Goal: Task Accomplishment & Management: Use online tool/utility

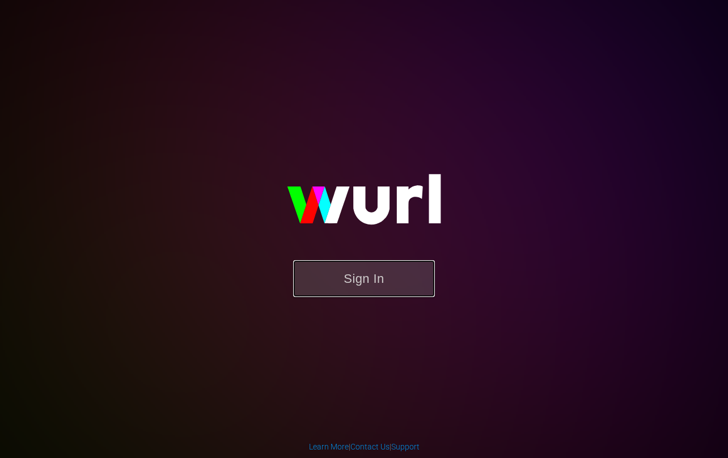
click at [360, 278] on button "Sign In" at bounding box center [364, 278] width 142 height 37
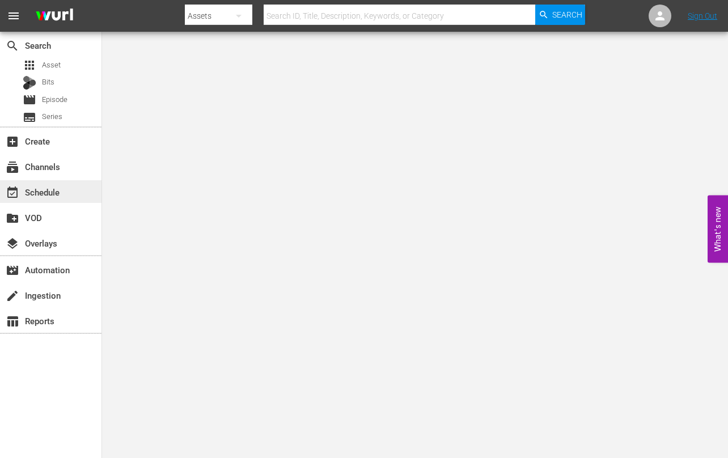
click at [43, 188] on div "event_available Schedule" at bounding box center [32, 190] width 64 height 10
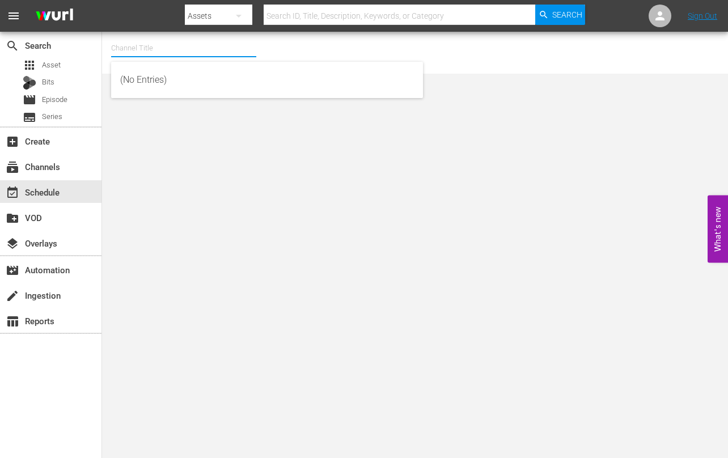
click at [170, 52] on input "text" at bounding box center [183, 48] width 145 height 27
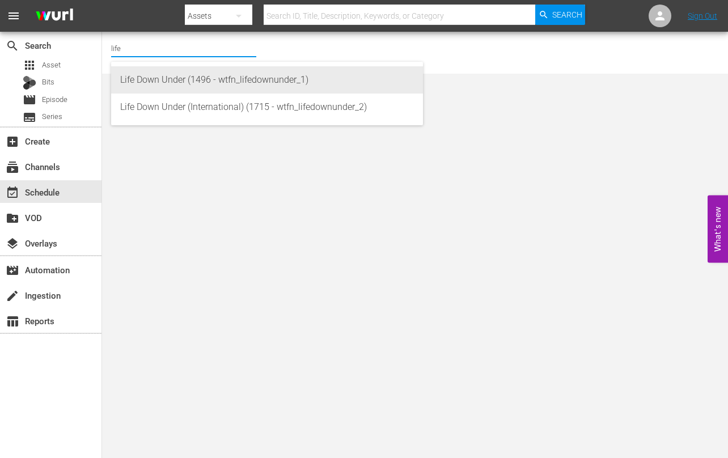
click at [195, 83] on div "Life Down Under (1496 - wtfn_lifedownunder_1)" at bounding box center [267, 79] width 294 height 27
type input "Life Down Under (1496 - wtfn_lifedownunder_1)"
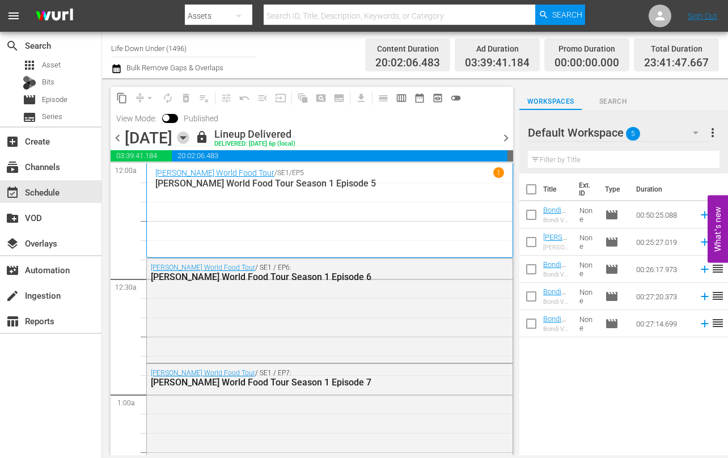
click at [189, 134] on icon "button" at bounding box center [183, 138] width 12 height 12
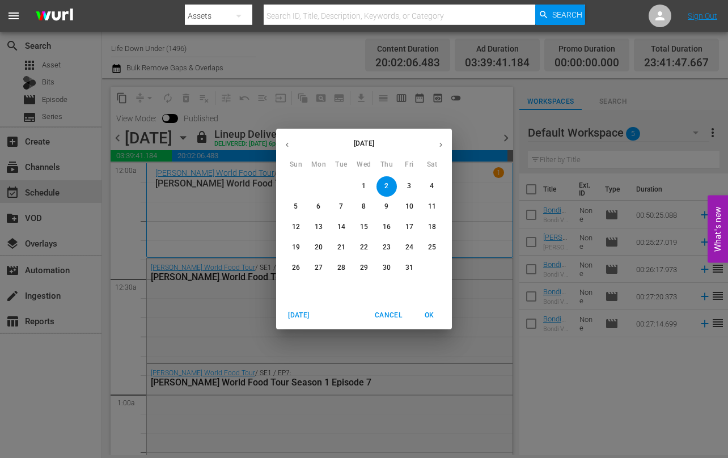
click at [361, 248] on p "22" at bounding box center [364, 248] width 8 height 10
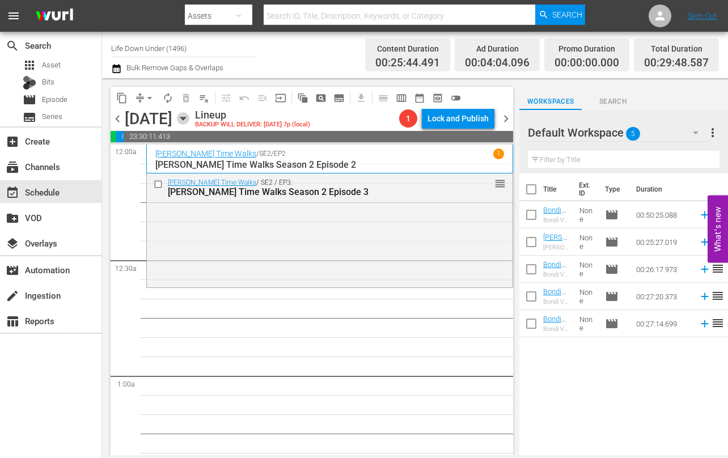
click at [189, 117] on icon "button" at bounding box center [183, 118] width 12 height 12
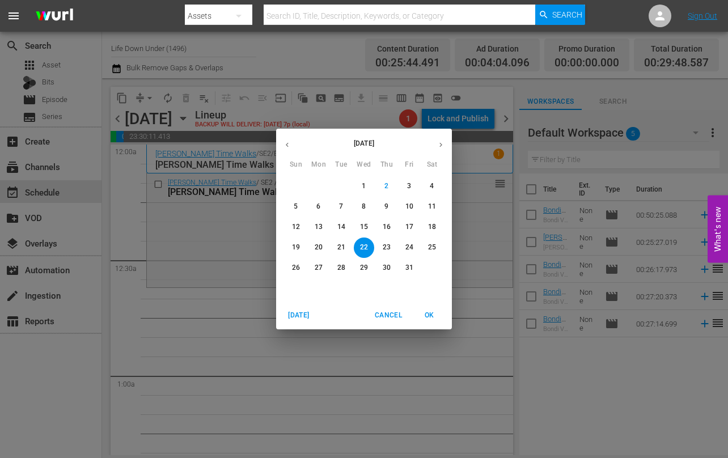
click at [390, 206] on span "9" at bounding box center [387, 207] width 20 height 10
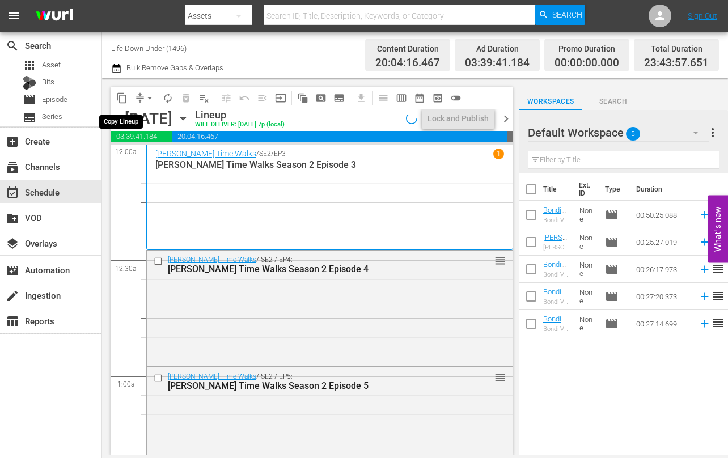
click at [122, 99] on span "content_copy" at bounding box center [121, 97] width 11 height 11
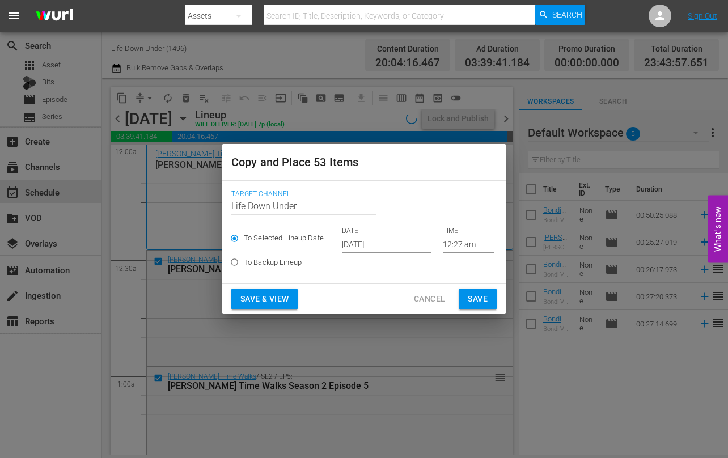
click at [399, 246] on input "[DATE]" at bounding box center [387, 244] width 90 height 17
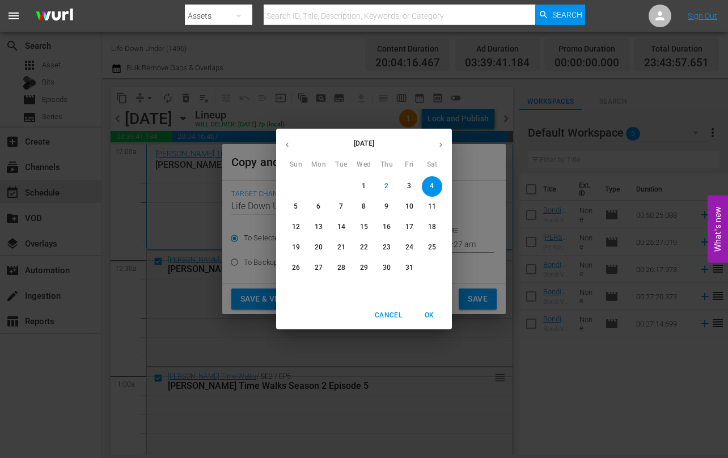
drag, startPoint x: 362, startPoint y: 247, endPoint x: 369, endPoint y: 250, distance: 7.9
click at [362, 247] on p "22" at bounding box center [364, 248] width 8 height 10
type input "[DATE]"
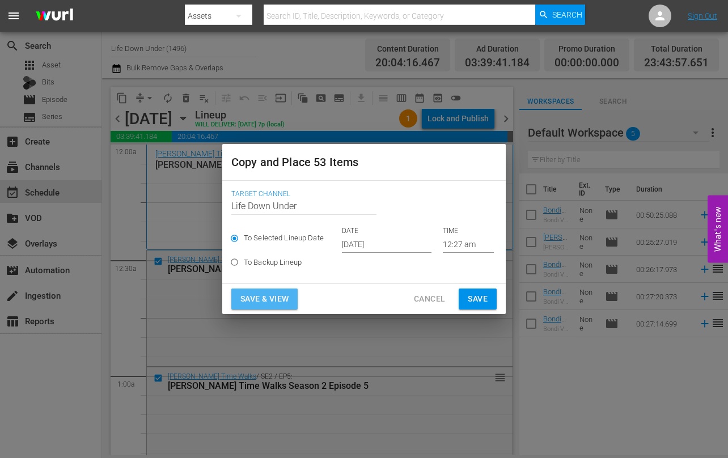
click at [259, 297] on span "Save & View" at bounding box center [264, 299] width 48 height 14
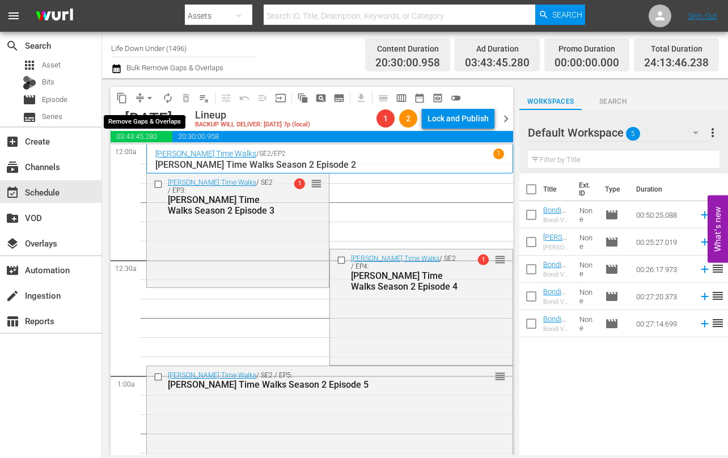
click at [150, 104] on button "arrow_drop_down" at bounding box center [150, 98] width 18 height 18
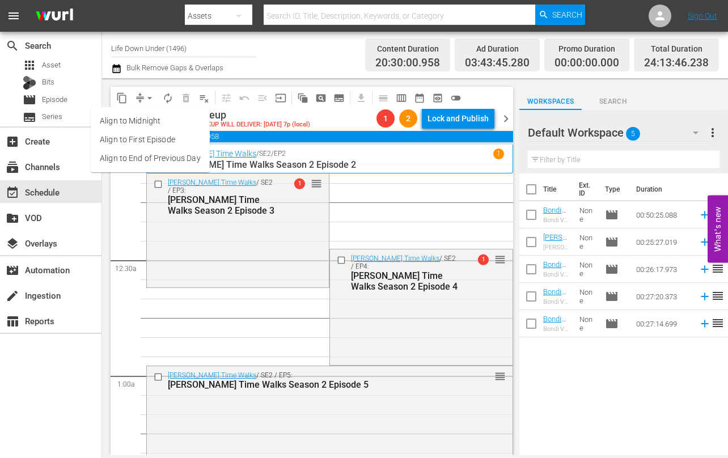
click at [139, 138] on li "Align to First Episode" at bounding box center [150, 139] width 119 height 19
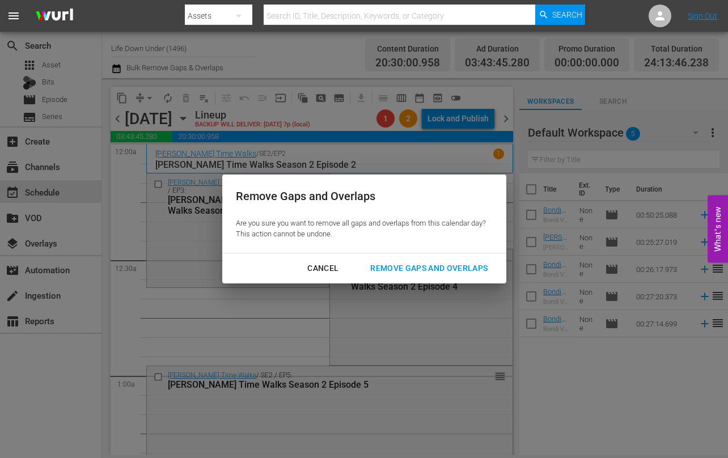
click at [430, 265] on div "Remove Gaps and Overlaps" at bounding box center [429, 268] width 136 height 14
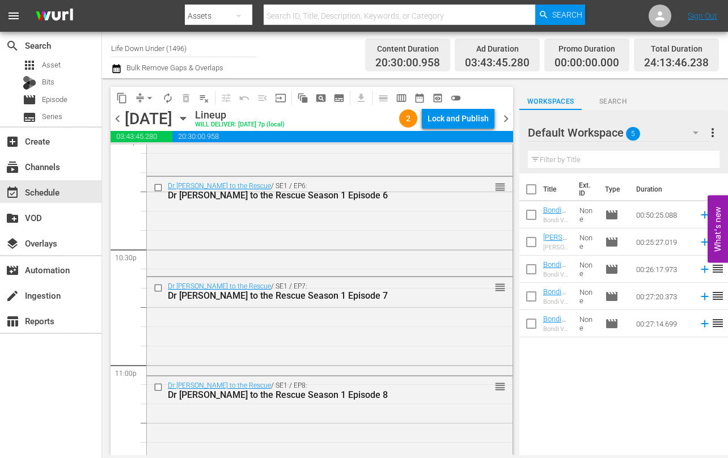
scroll to position [5324, 0]
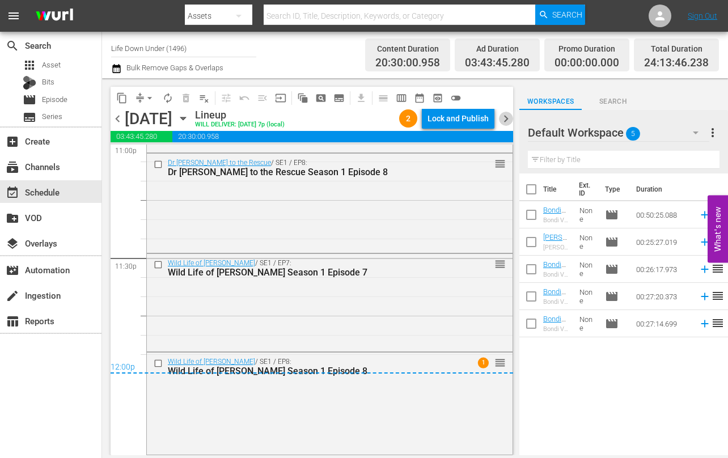
click at [510, 121] on span "chevron_right" at bounding box center [506, 119] width 14 height 14
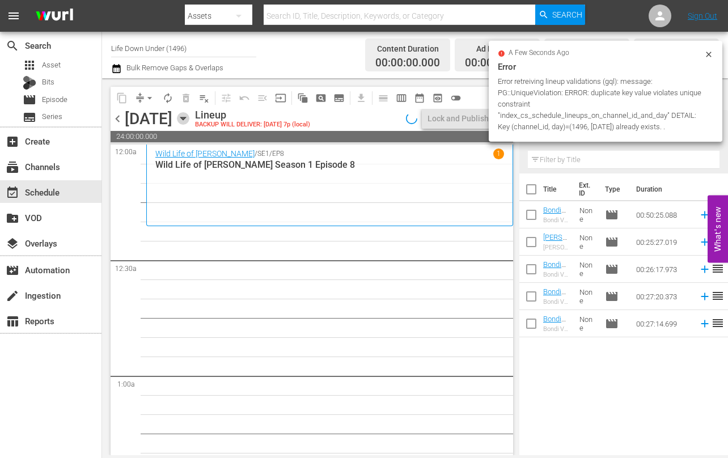
click at [189, 119] on icon "button" at bounding box center [183, 118] width 12 height 12
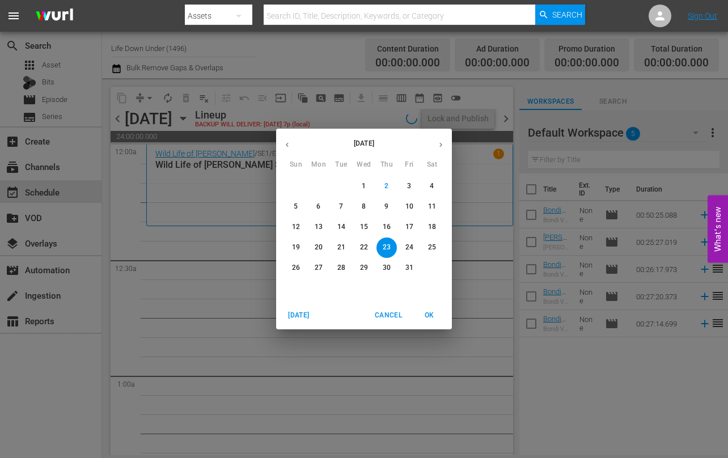
drag, startPoint x: 413, startPoint y: 208, endPoint x: 394, endPoint y: 210, distance: 19.4
click at [413, 208] on span "10" at bounding box center [409, 207] width 20 height 10
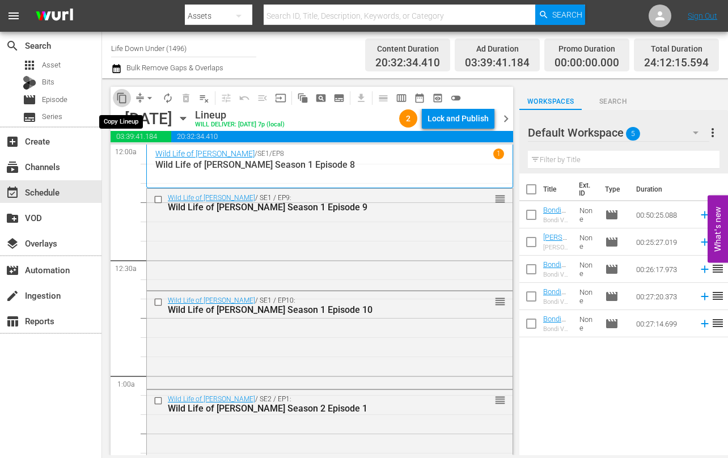
click at [120, 99] on span "content_copy" at bounding box center [121, 97] width 11 height 11
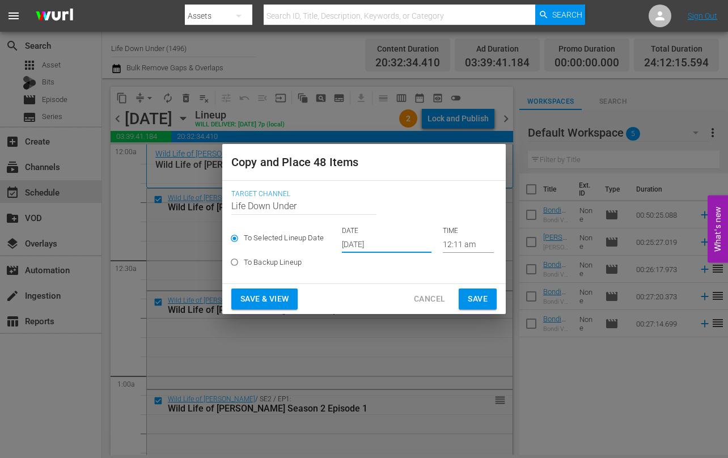
click at [391, 246] on input "[DATE]" at bounding box center [387, 244] width 90 height 17
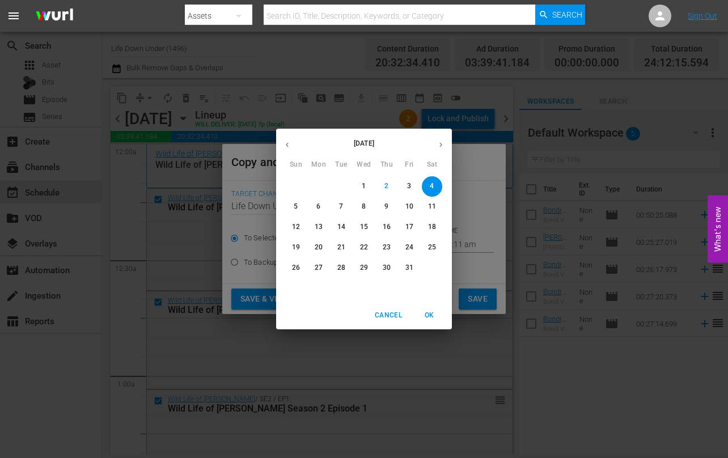
click at [388, 247] on p "23" at bounding box center [387, 248] width 8 height 10
type input "[DATE]"
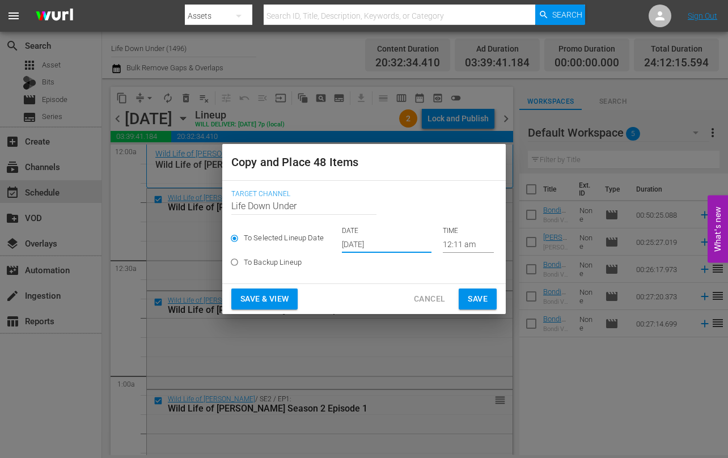
click at [268, 298] on span "Save & View" at bounding box center [264, 299] width 48 height 14
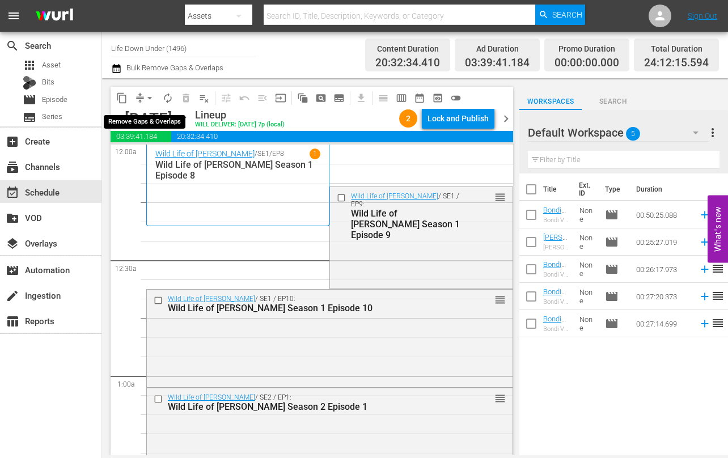
click at [151, 97] on span "arrow_drop_down" at bounding box center [149, 97] width 11 height 11
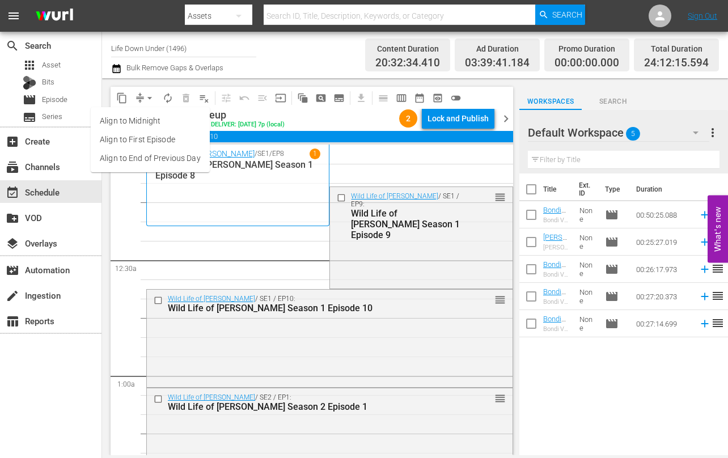
click at [130, 155] on li "Align to End of Previous Day" at bounding box center [150, 158] width 119 height 19
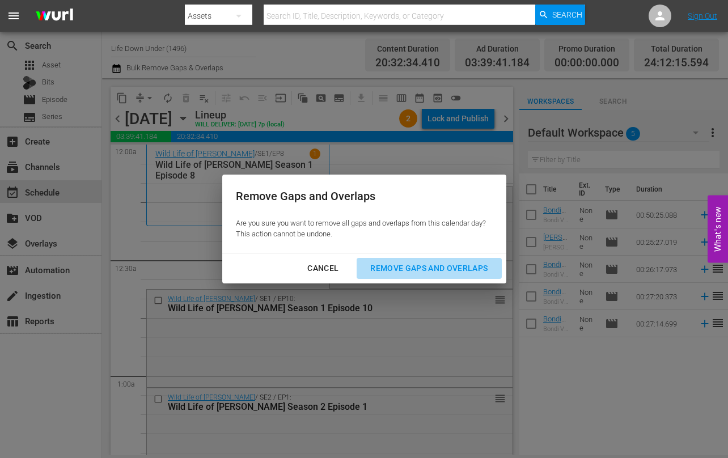
drag, startPoint x: 410, startPoint y: 265, endPoint x: 299, endPoint y: 286, distance: 112.6
click at [410, 265] on div "Remove Gaps and Overlaps" at bounding box center [429, 268] width 136 height 14
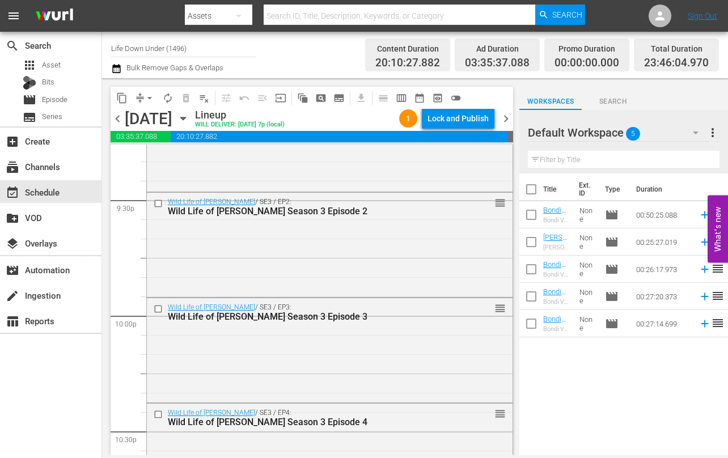
scroll to position [5270, 0]
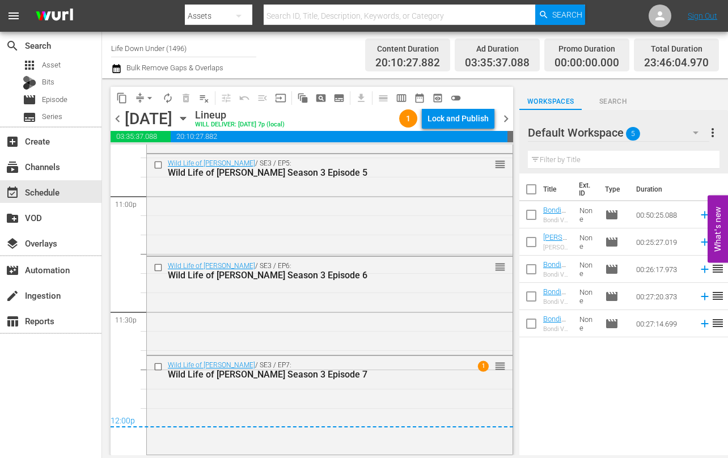
click at [506, 119] on span "chevron_right" at bounding box center [506, 119] width 14 height 14
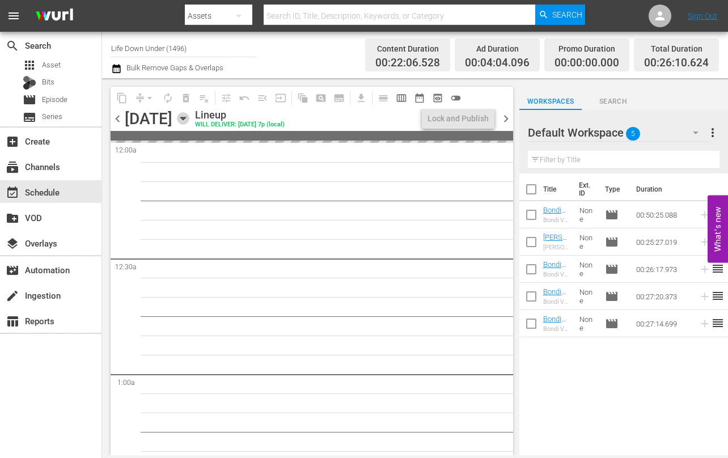
click at [189, 121] on icon "button" at bounding box center [183, 118] width 12 height 12
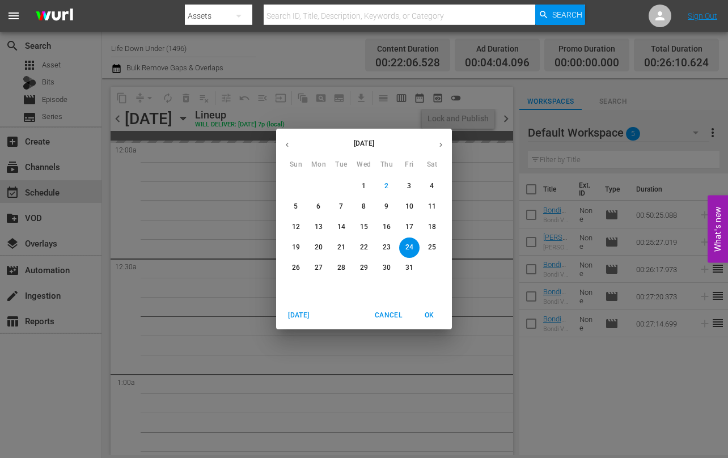
drag, startPoint x: 429, startPoint y: 203, endPoint x: 384, endPoint y: 222, distance: 49.3
click at [428, 204] on p "11" at bounding box center [432, 207] width 8 height 10
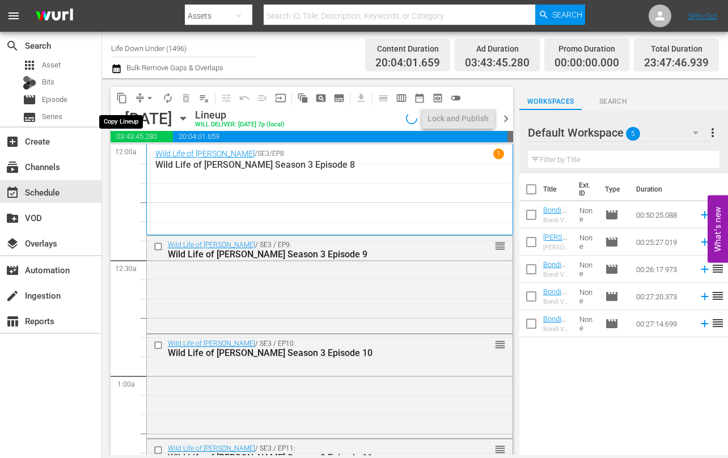
click at [123, 100] on span "content_copy" at bounding box center [121, 97] width 11 height 11
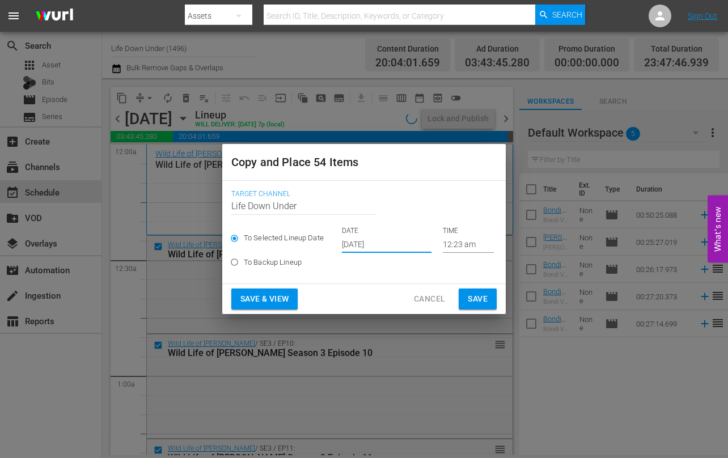
click at [404, 242] on input "[DATE]" at bounding box center [387, 244] width 90 height 17
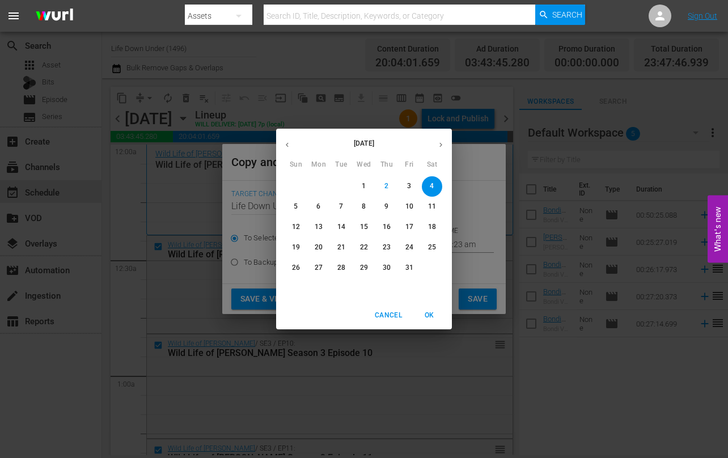
click at [408, 246] on p "24" at bounding box center [410, 248] width 8 height 10
type input "[DATE]"
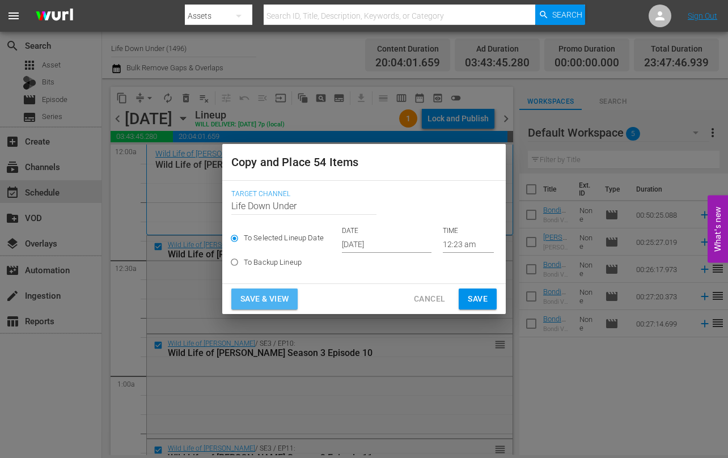
click at [260, 294] on span "Save & View" at bounding box center [264, 299] width 48 height 14
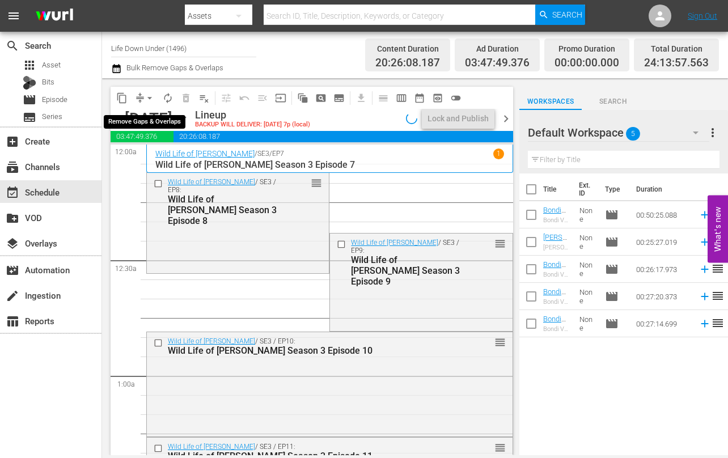
click at [147, 94] on span "arrow_drop_down" at bounding box center [149, 97] width 11 height 11
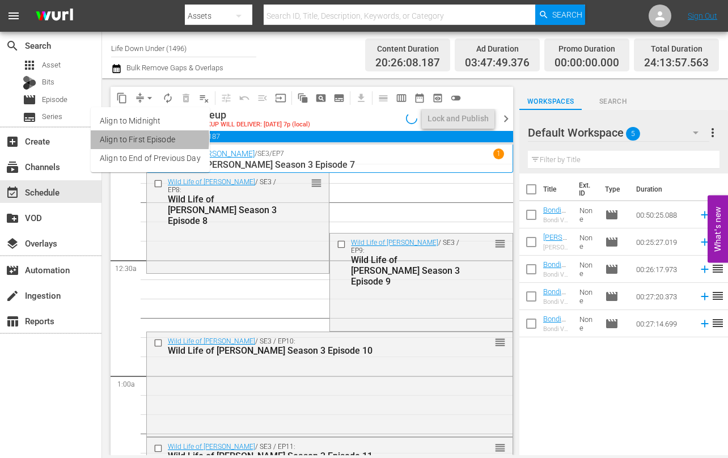
click at [117, 139] on li "Align to First Episode" at bounding box center [150, 139] width 119 height 19
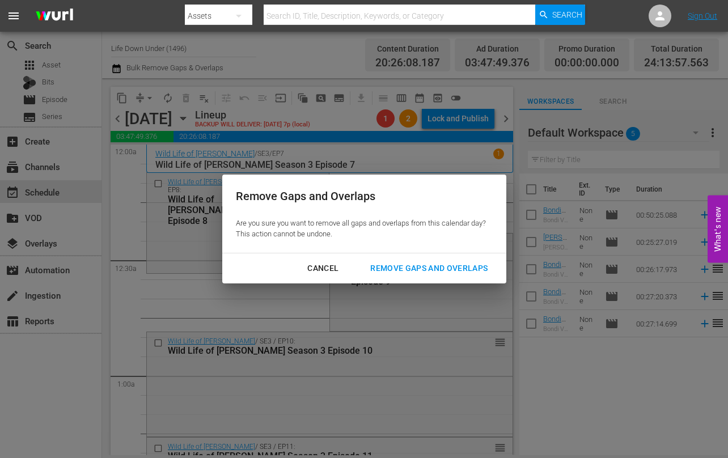
drag, startPoint x: 436, startPoint y: 269, endPoint x: 391, endPoint y: 272, distance: 45.5
click at [436, 269] on div "Remove Gaps and Overlaps" at bounding box center [429, 268] width 136 height 14
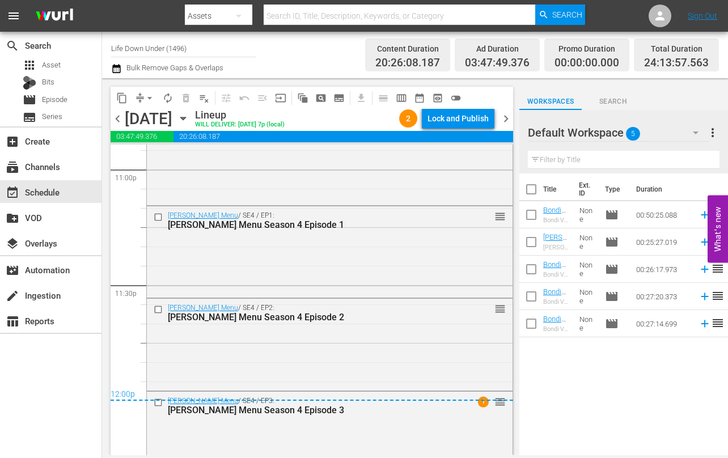
scroll to position [5324, 0]
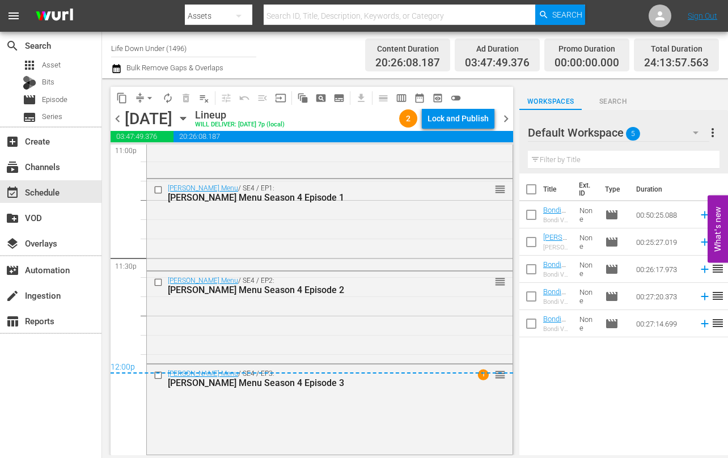
click at [502, 116] on span "chevron_right" at bounding box center [506, 119] width 14 height 14
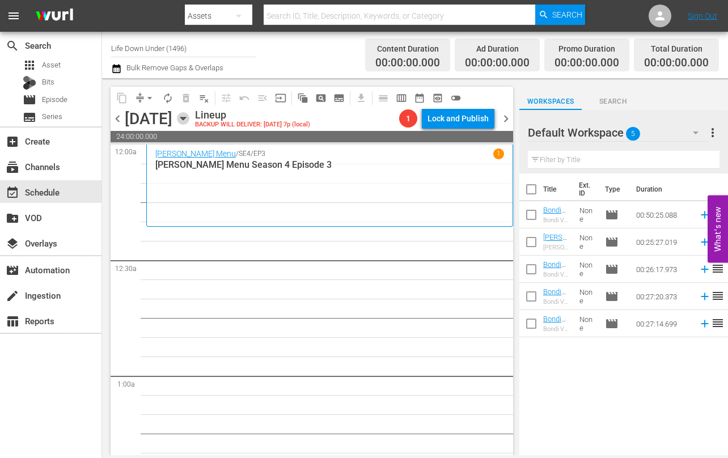
click at [189, 118] on icon "button" at bounding box center [183, 118] width 12 height 12
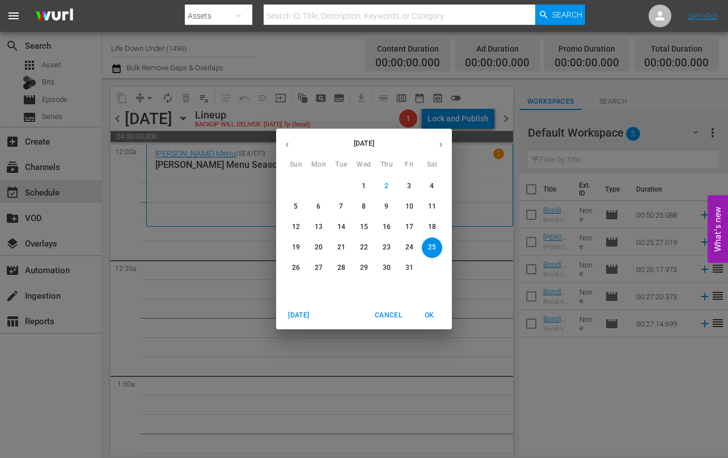
drag, startPoint x: 298, startPoint y: 229, endPoint x: 286, endPoint y: 226, distance: 12.7
click at [298, 229] on p "12" at bounding box center [296, 227] width 8 height 10
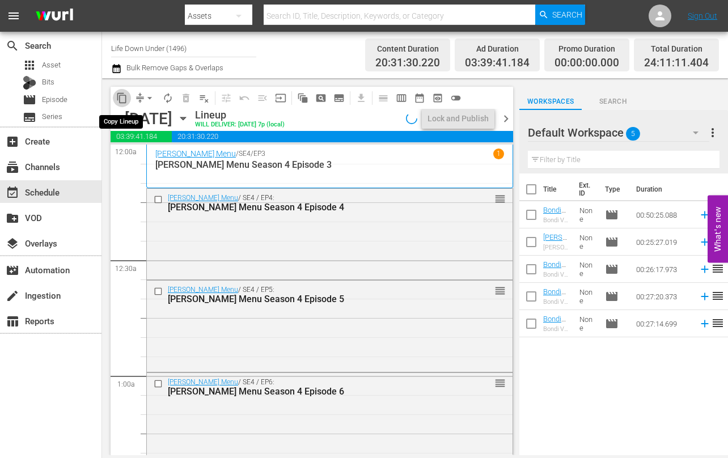
click at [121, 99] on span "content_copy" at bounding box center [121, 97] width 11 height 11
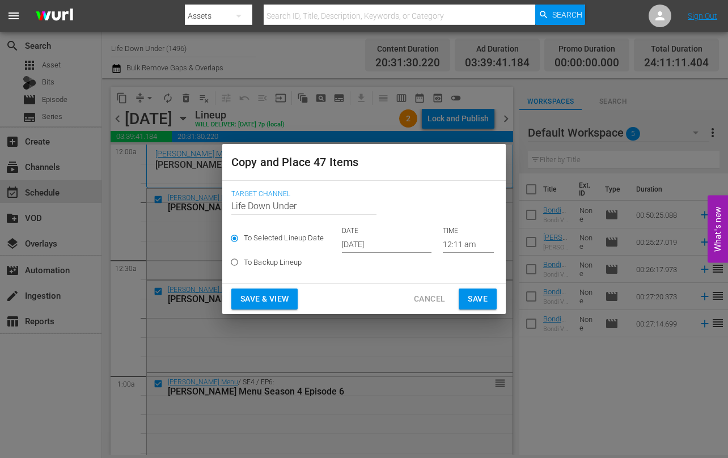
click at [390, 243] on input "[DATE]" at bounding box center [387, 244] width 90 height 17
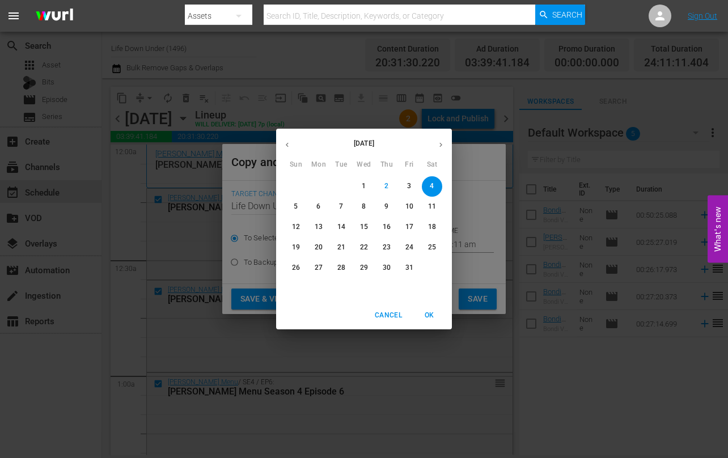
click at [429, 246] on p "25" at bounding box center [432, 248] width 8 height 10
type input "[DATE]"
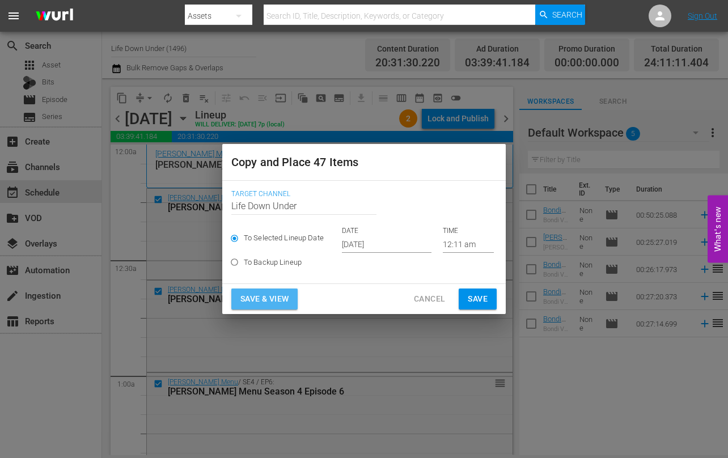
click at [266, 299] on span "Save & View" at bounding box center [264, 299] width 48 height 14
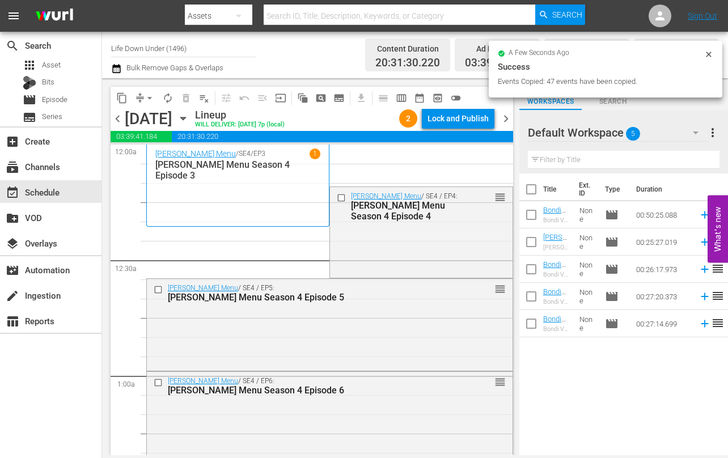
click at [185, 117] on icon "button" at bounding box center [182, 118] width 5 height 3
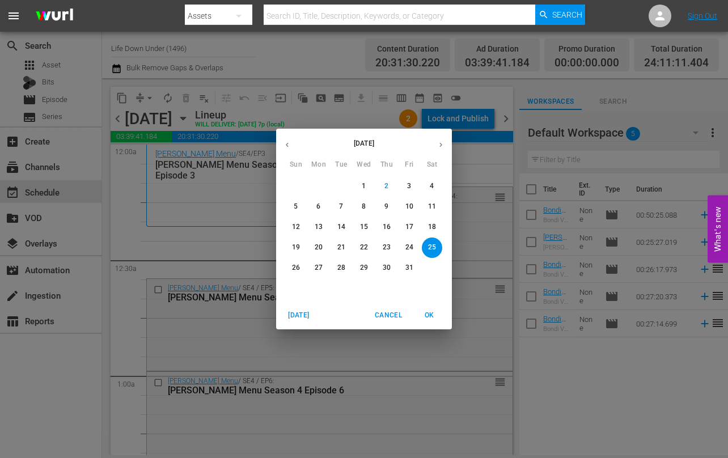
click at [209, 218] on div "[DATE] Sun Mon Tue Wed Thu Fri Sat 28 29 30 1 2 3 4 5 6 7 8 9 10 11 12 13 14 15…" at bounding box center [364, 229] width 728 height 458
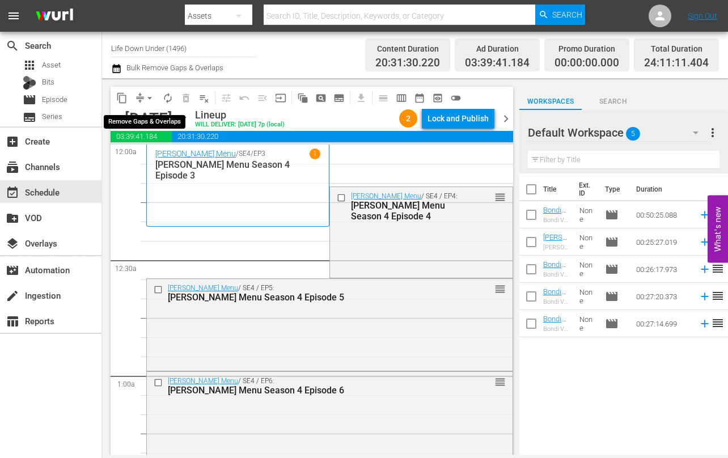
click at [152, 97] on span "arrow_drop_down" at bounding box center [149, 97] width 11 height 11
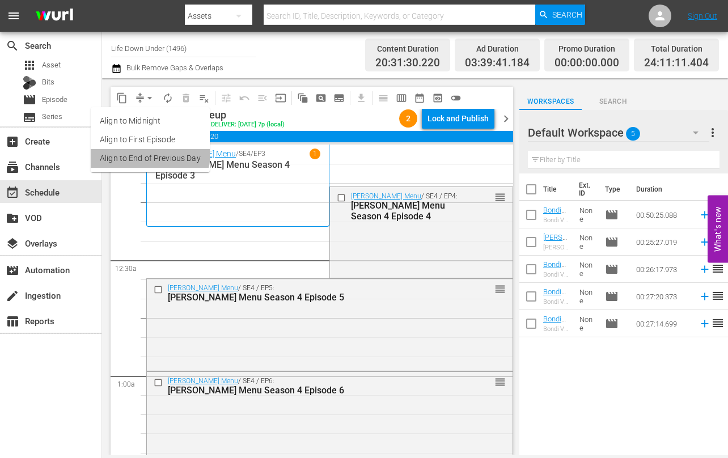
click at [134, 153] on li "Align to End of Previous Day" at bounding box center [150, 158] width 119 height 19
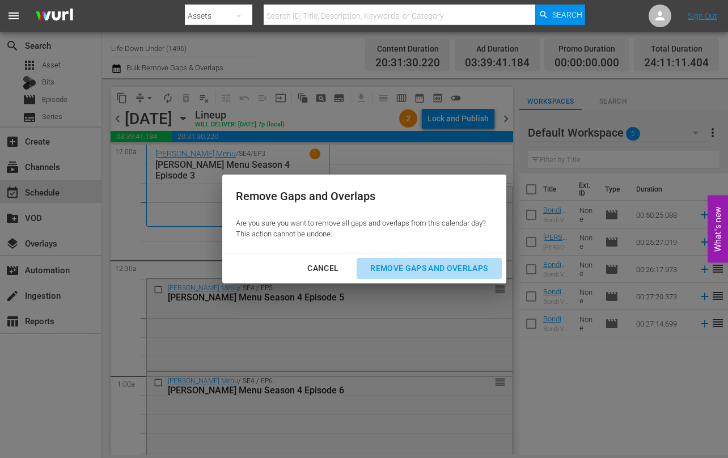
drag, startPoint x: 402, startPoint y: 265, endPoint x: 307, endPoint y: 275, distance: 95.8
click at [400, 265] on div "Remove Gaps and Overlaps" at bounding box center [429, 268] width 136 height 14
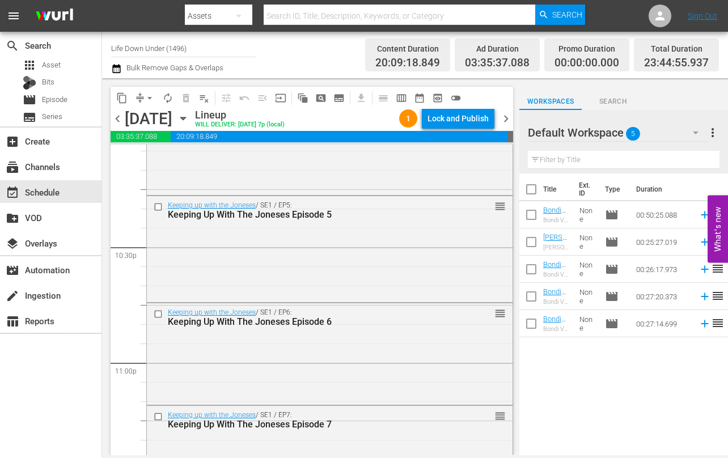
scroll to position [5266, 0]
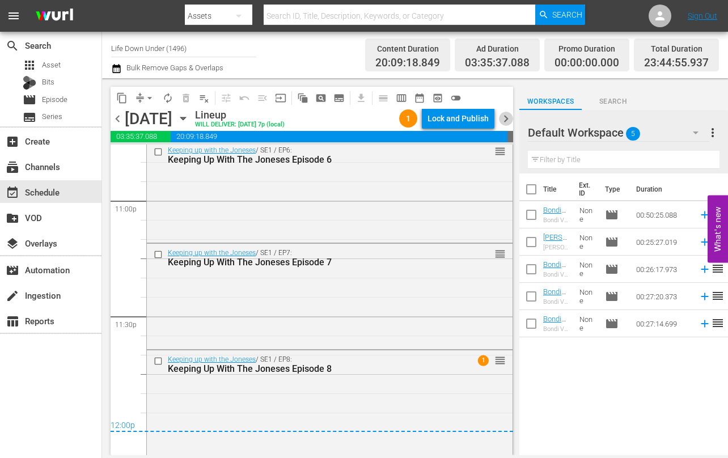
click at [506, 120] on span "chevron_right" at bounding box center [506, 119] width 14 height 14
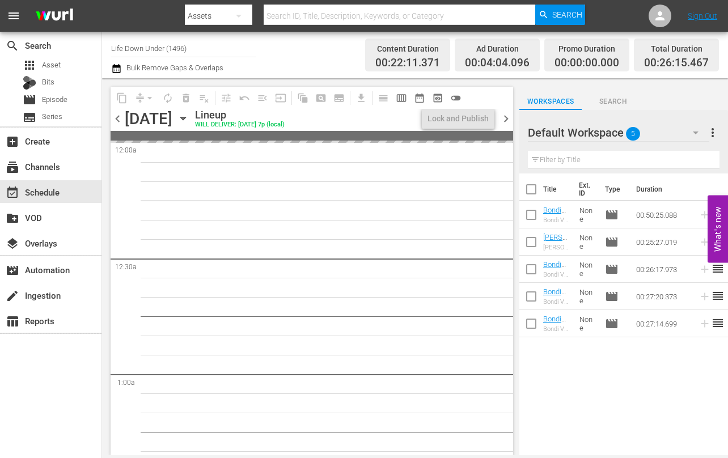
click at [115, 121] on span "chevron_left" at bounding box center [118, 119] width 14 height 14
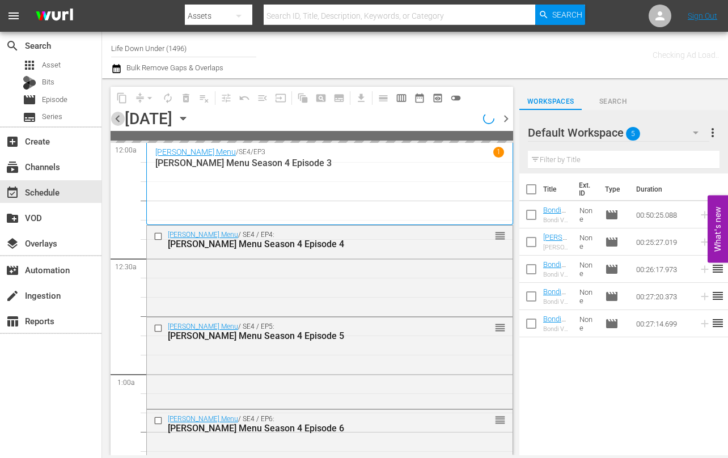
click at [115, 120] on span "chevron_left" at bounding box center [118, 119] width 14 height 14
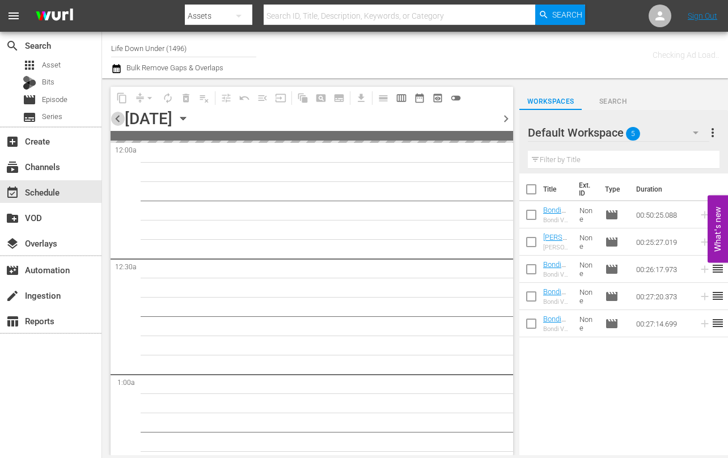
click at [115, 120] on span "chevron_left" at bounding box center [118, 119] width 14 height 14
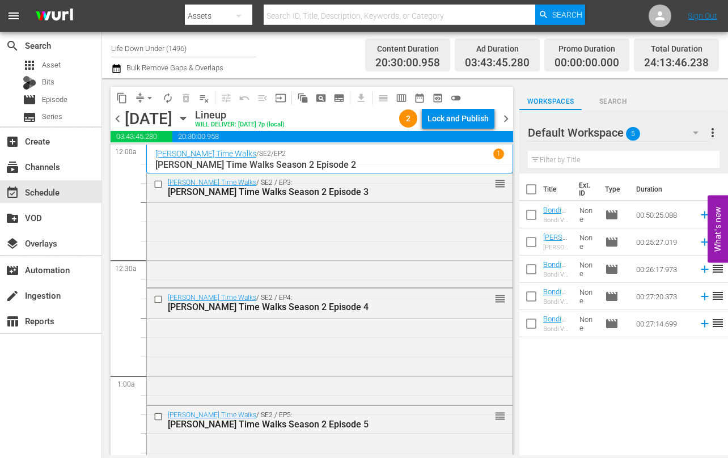
click at [510, 120] on span "chevron_right" at bounding box center [506, 119] width 14 height 14
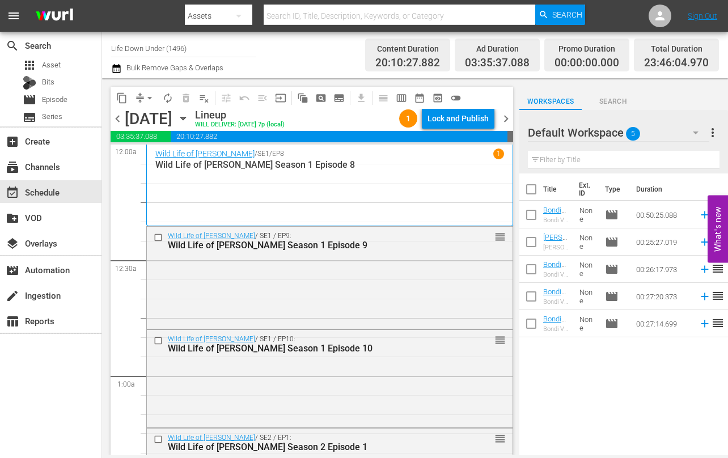
click at [508, 119] on span "chevron_right" at bounding box center [506, 119] width 14 height 14
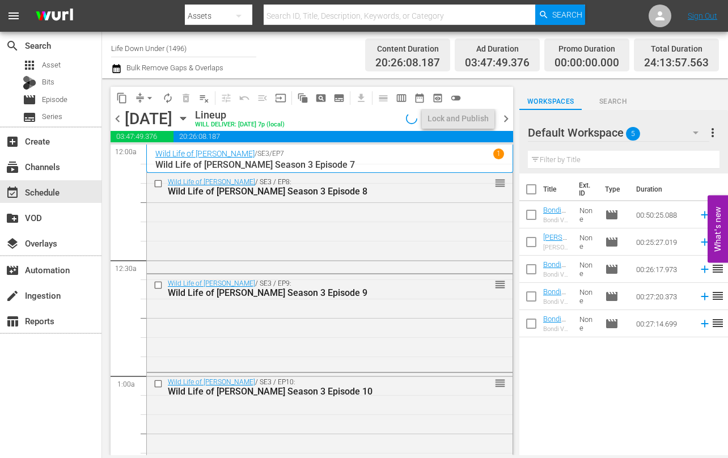
click at [508, 119] on span "chevron_right" at bounding box center [506, 119] width 14 height 14
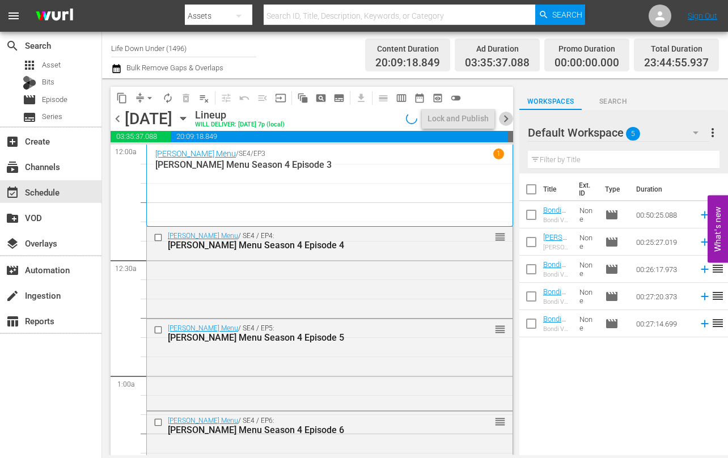
click at [508, 119] on span "chevron_right" at bounding box center [506, 119] width 14 height 14
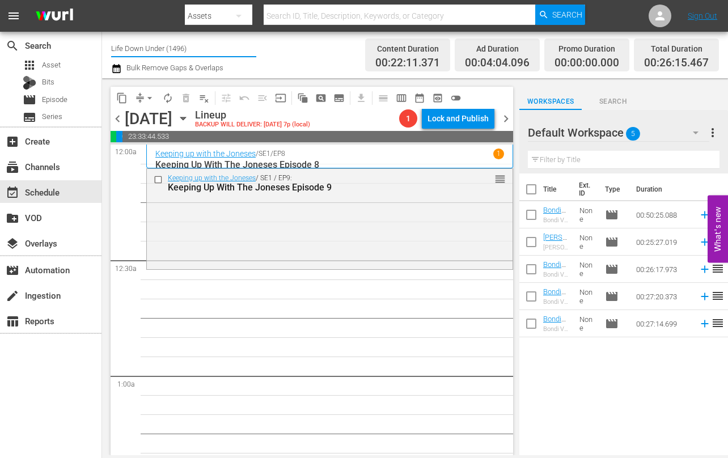
drag, startPoint x: 198, startPoint y: 48, endPoint x: 110, endPoint y: 45, distance: 88.5
click at [110, 45] on div "Channel Title Life Down Under (1496) Bulk Remove Gaps & Overlaps Content Durati…" at bounding box center [415, 55] width 626 height 47
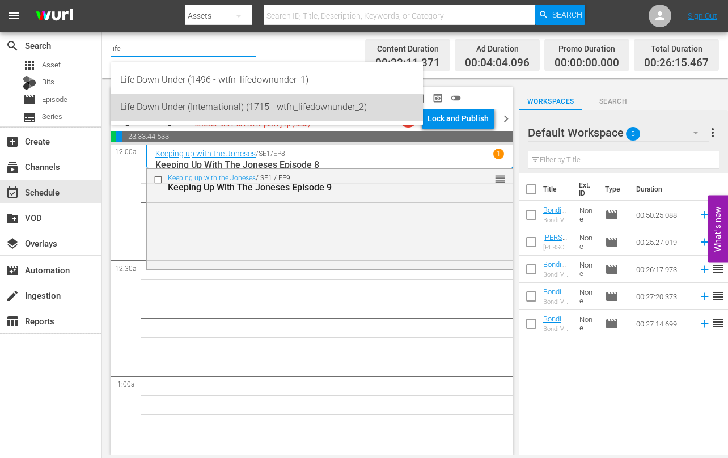
click at [183, 104] on div "Life Down Under (International) (1715 - wtfn_lifedownunder_2)" at bounding box center [267, 107] width 294 height 27
type input "Life Down Under (International) (1715 - wtfn_lifedownunder_2)"
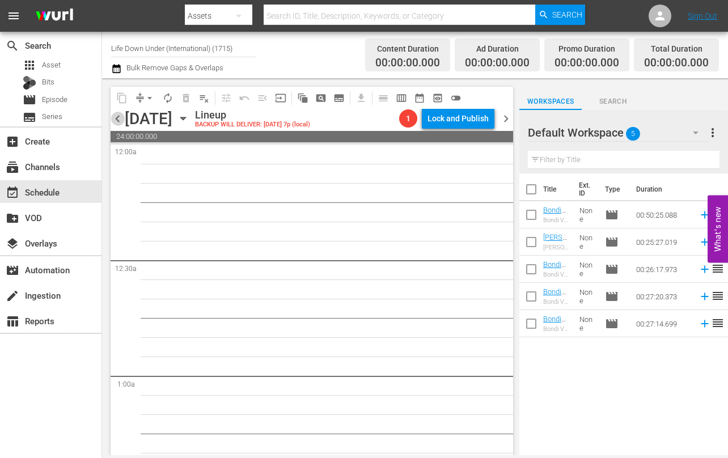
click at [117, 117] on span "chevron_left" at bounding box center [118, 119] width 14 height 14
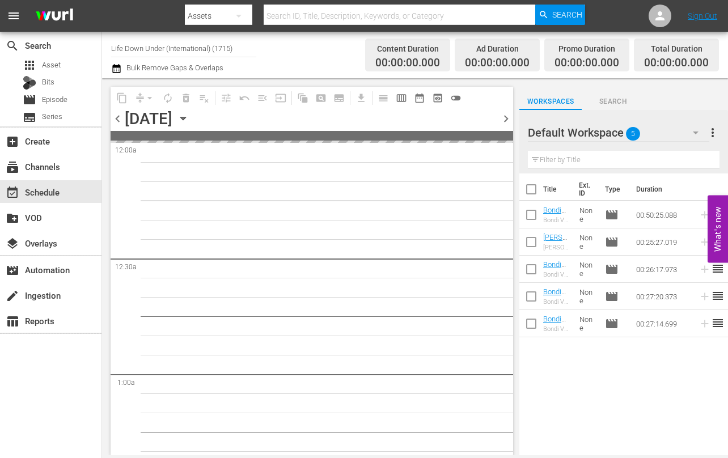
click at [117, 117] on span "chevron_left" at bounding box center [118, 119] width 14 height 14
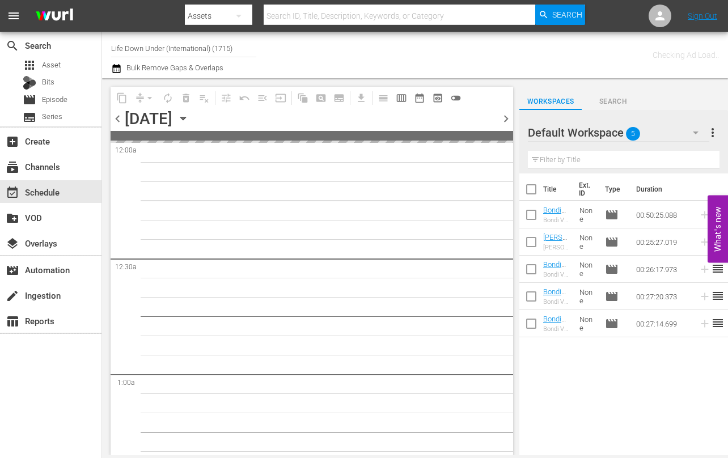
click at [117, 117] on span "chevron_left" at bounding box center [118, 119] width 14 height 14
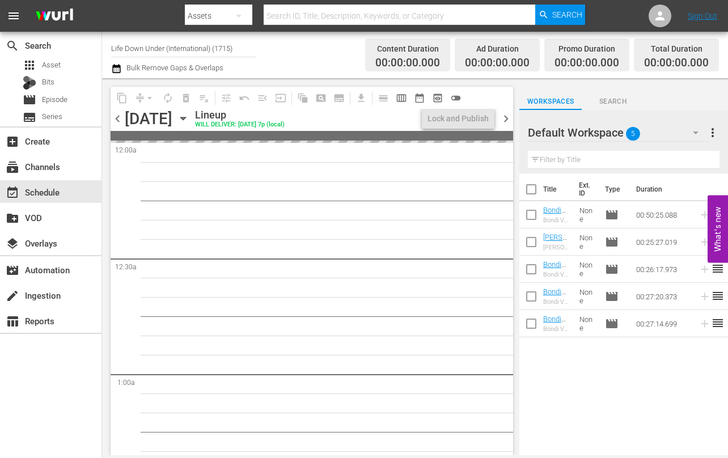
click at [117, 117] on span "chevron_left" at bounding box center [118, 119] width 14 height 14
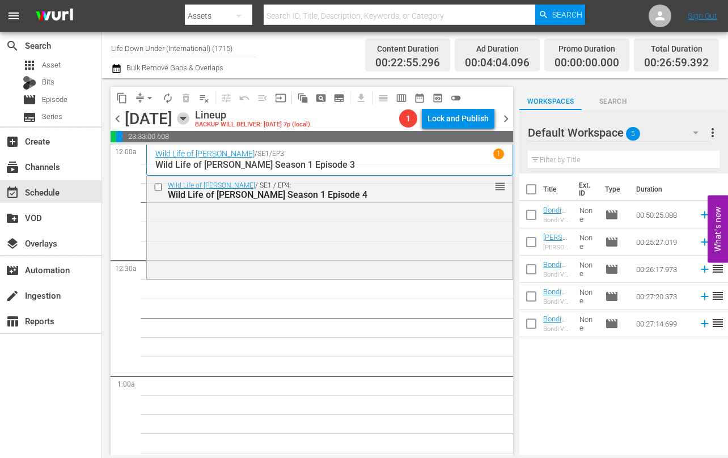
click at [185, 118] on icon "button" at bounding box center [182, 118] width 5 height 3
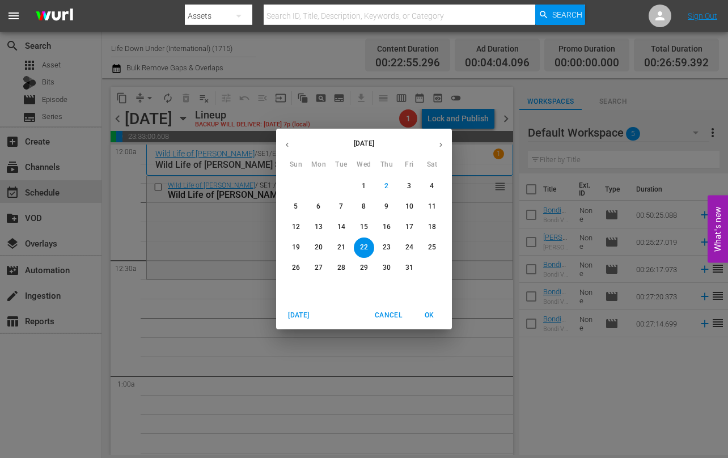
drag, startPoint x: 385, startPoint y: 205, endPoint x: 311, endPoint y: 187, distance: 76.1
click at [384, 205] on span "9" at bounding box center [387, 207] width 20 height 10
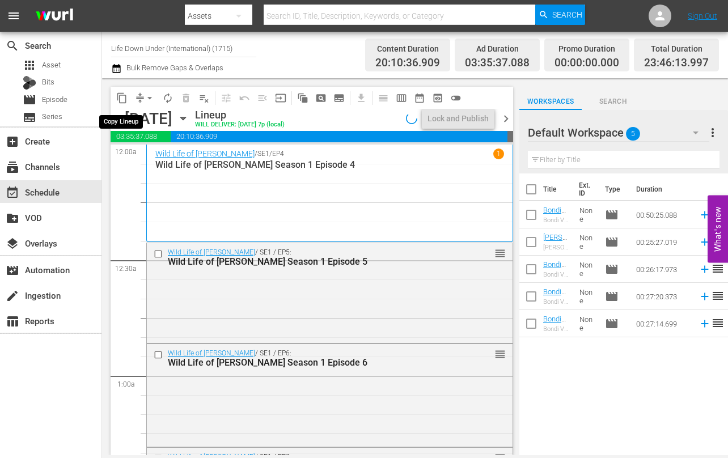
click at [121, 98] on span "content_copy" at bounding box center [121, 97] width 11 height 11
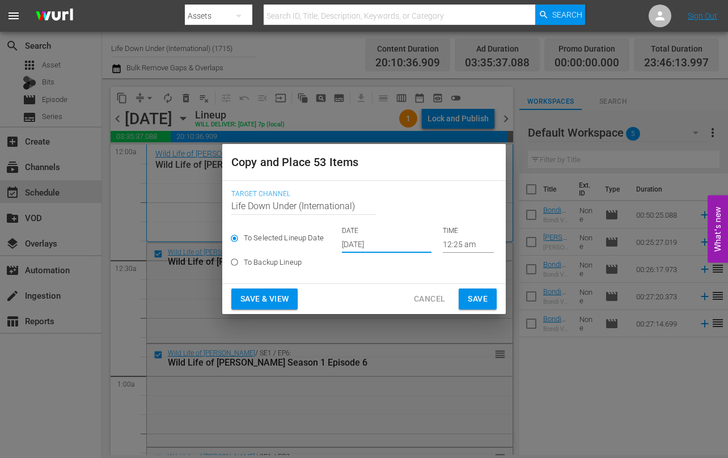
click at [394, 244] on input "[DATE]" at bounding box center [387, 244] width 90 height 17
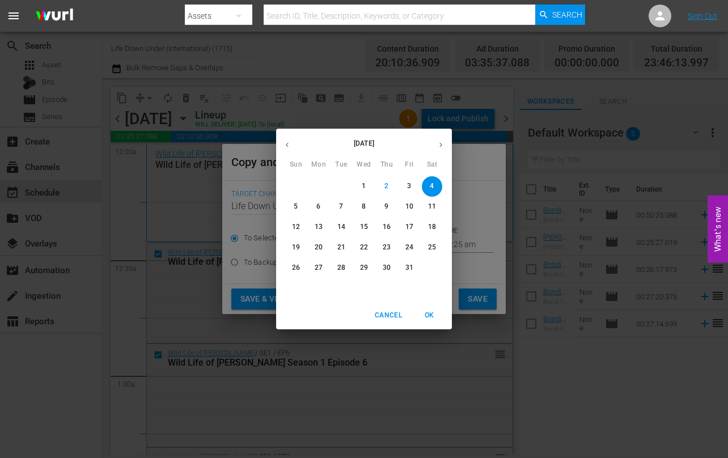
click at [362, 248] on p "22" at bounding box center [364, 248] width 8 height 10
type input "[DATE]"
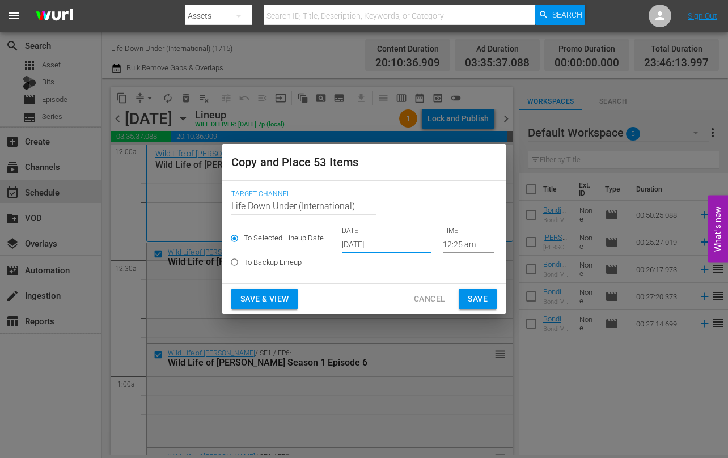
click at [267, 291] on button "Save & View" at bounding box center [264, 299] width 66 height 21
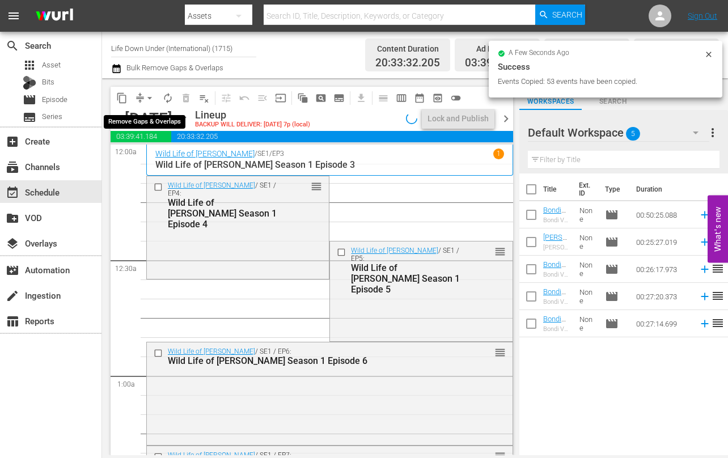
click at [151, 97] on span "arrow_drop_down" at bounding box center [149, 97] width 11 height 11
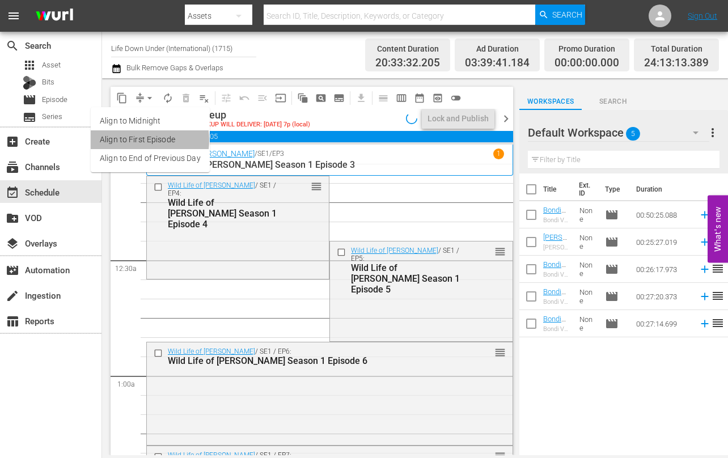
click at [137, 140] on li "Align to First Episode" at bounding box center [150, 139] width 119 height 19
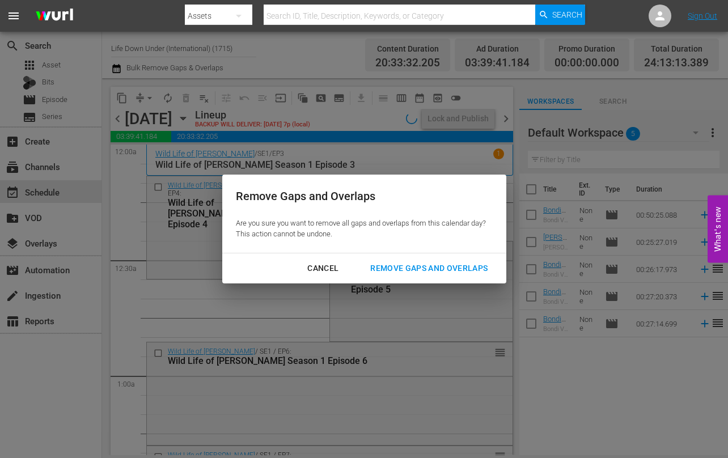
click at [407, 267] on div "Remove Gaps and Overlaps" at bounding box center [429, 268] width 136 height 14
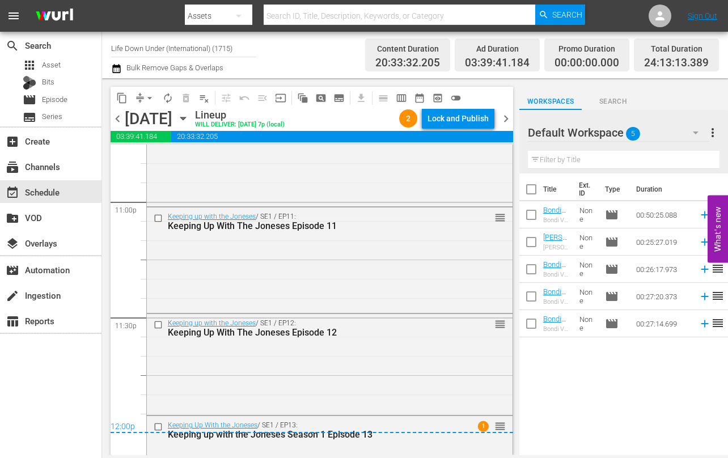
scroll to position [5324, 0]
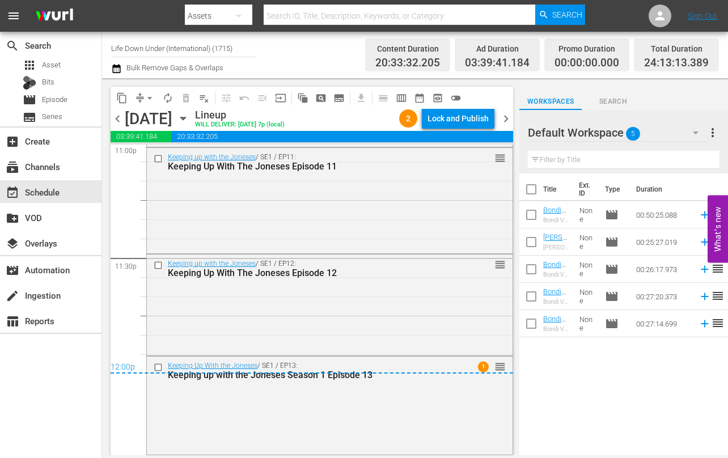
click at [509, 119] on span "chevron_right" at bounding box center [506, 119] width 14 height 14
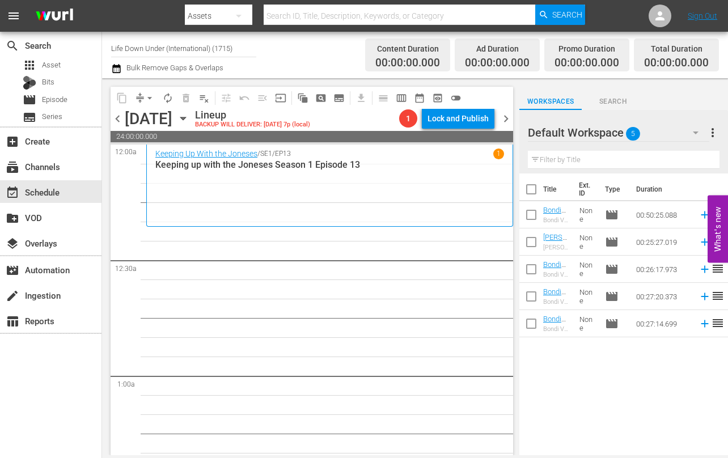
click at [189, 120] on icon "button" at bounding box center [183, 118] width 12 height 12
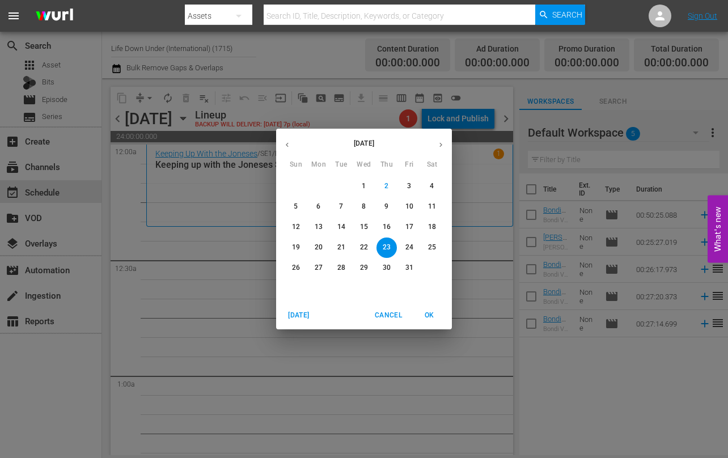
drag, startPoint x: 407, startPoint y: 206, endPoint x: 420, endPoint y: 224, distance: 21.9
click at [407, 207] on p "10" at bounding box center [410, 207] width 8 height 10
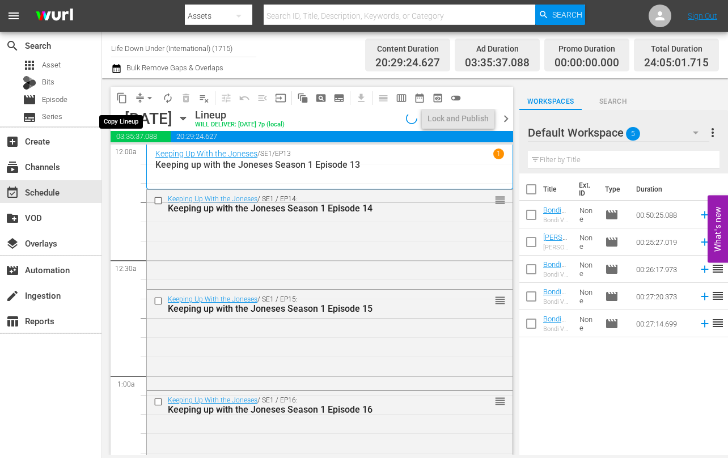
click at [124, 99] on span "content_copy" at bounding box center [121, 97] width 11 height 11
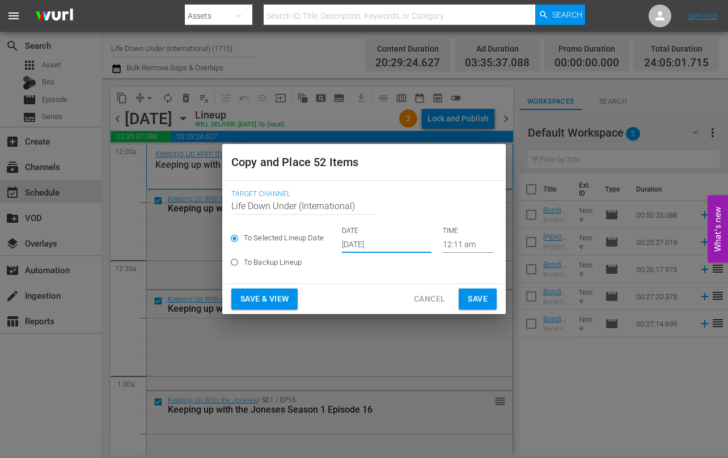
click at [397, 242] on input "[DATE]" at bounding box center [387, 244] width 90 height 17
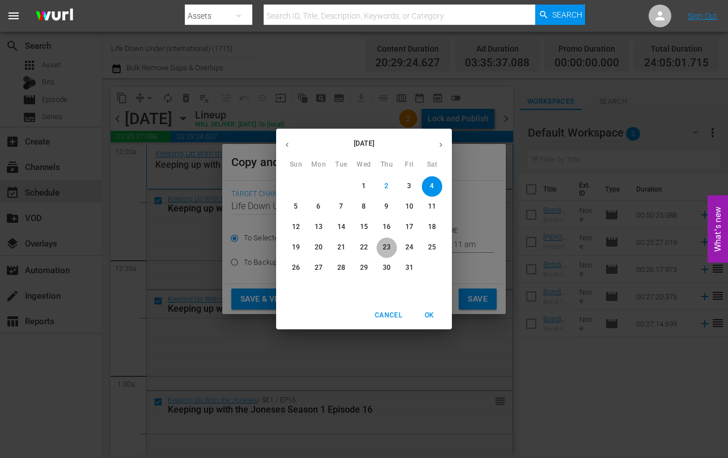
drag, startPoint x: 386, startPoint y: 246, endPoint x: 360, endPoint y: 267, distance: 34.3
click at [386, 246] on p "23" at bounding box center [387, 248] width 8 height 10
type input "[DATE]"
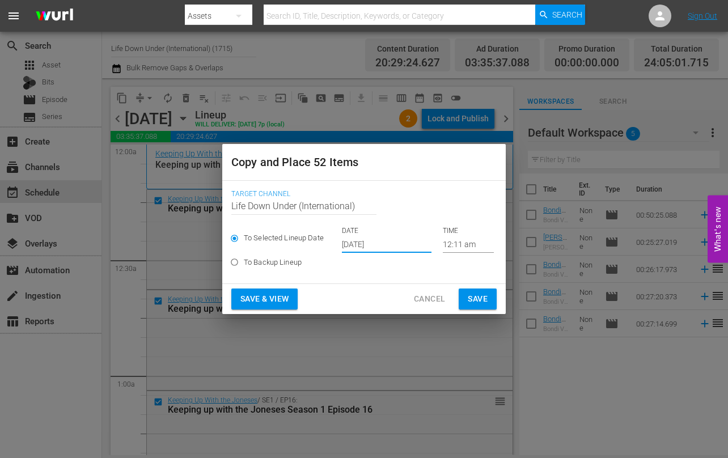
click at [263, 298] on span "Save & View" at bounding box center [264, 299] width 48 height 14
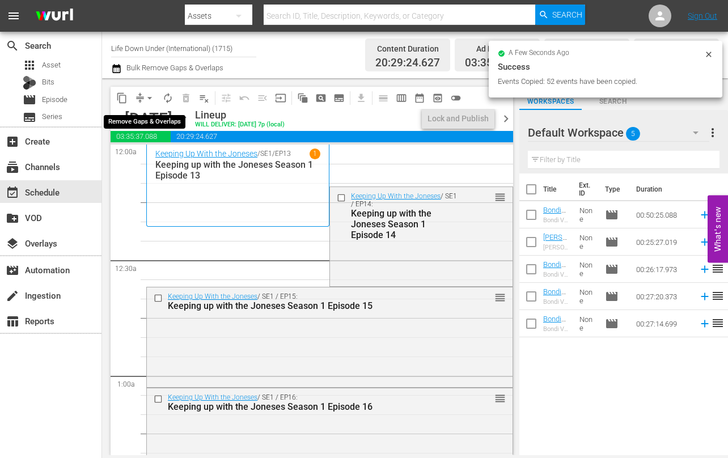
click at [150, 98] on span "arrow_drop_down" at bounding box center [149, 97] width 11 height 11
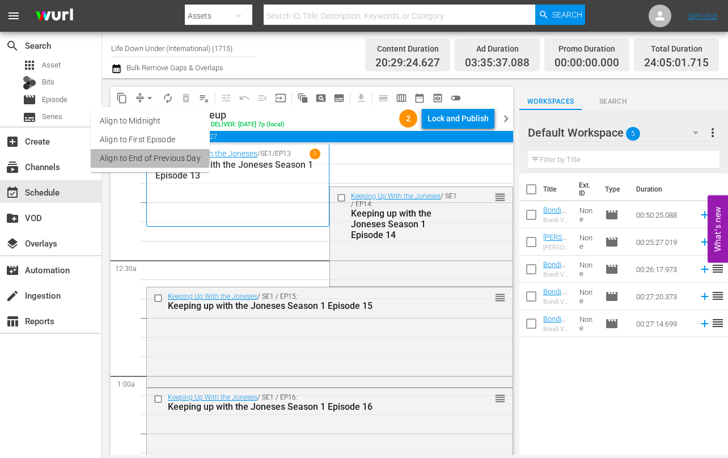
click at [130, 157] on li "Align to End of Previous Day" at bounding box center [150, 158] width 119 height 19
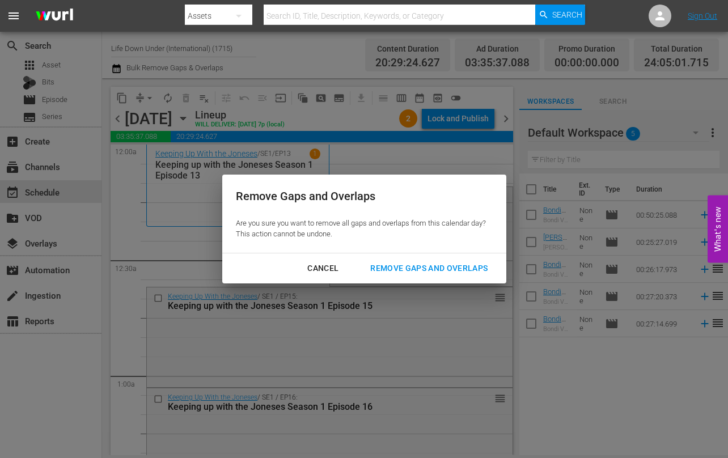
drag, startPoint x: 413, startPoint y: 272, endPoint x: 396, endPoint y: 272, distance: 17.0
click at [413, 272] on div "Remove Gaps and Overlaps" at bounding box center [429, 268] width 136 height 14
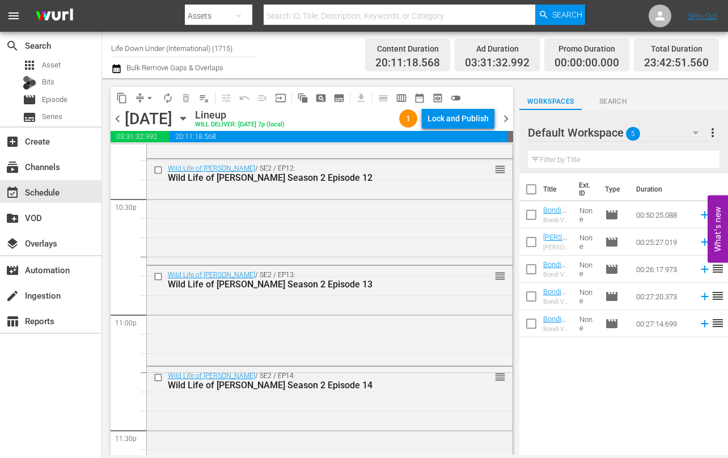
scroll to position [5259, 0]
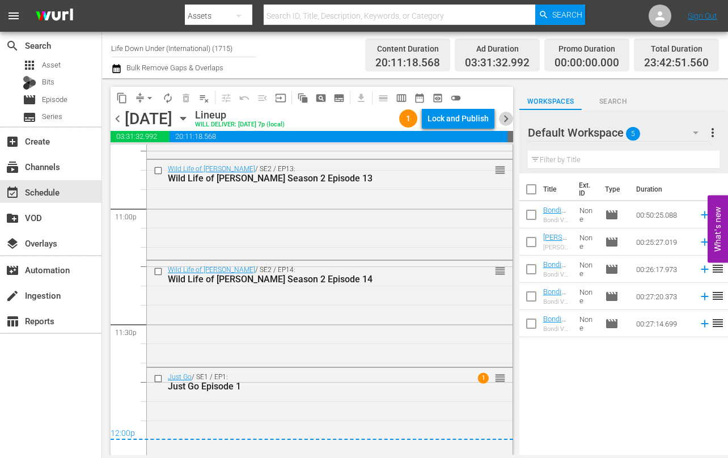
click at [504, 119] on span "chevron_right" at bounding box center [506, 119] width 14 height 14
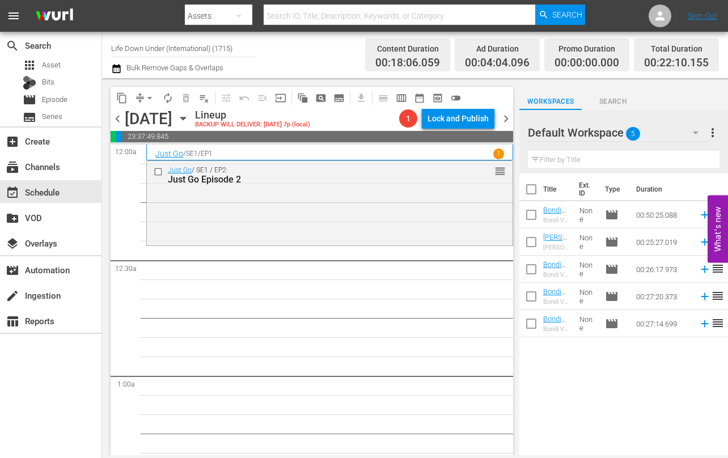
click at [189, 124] on icon "button" at bounding box center [183, 118] width 12 height 12
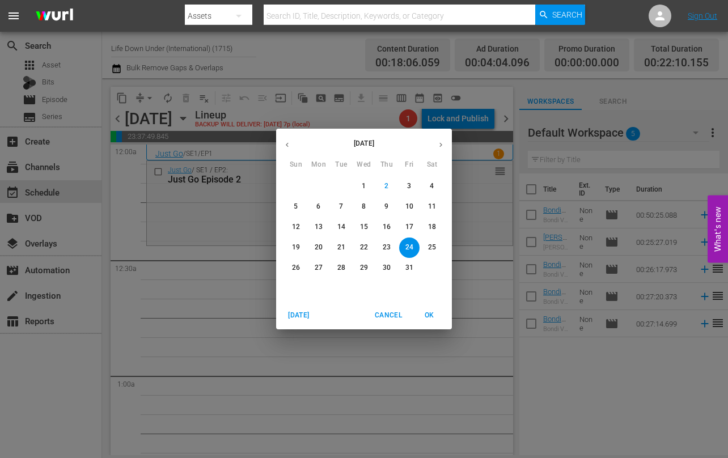
drag, startPoint x: 432, startPoint y: 204, endPoint x: 404, endPoint y: 210, distance: 28.5
click at [431, 205] on p "11" at bounding box center [432, 207] width 8 height 10
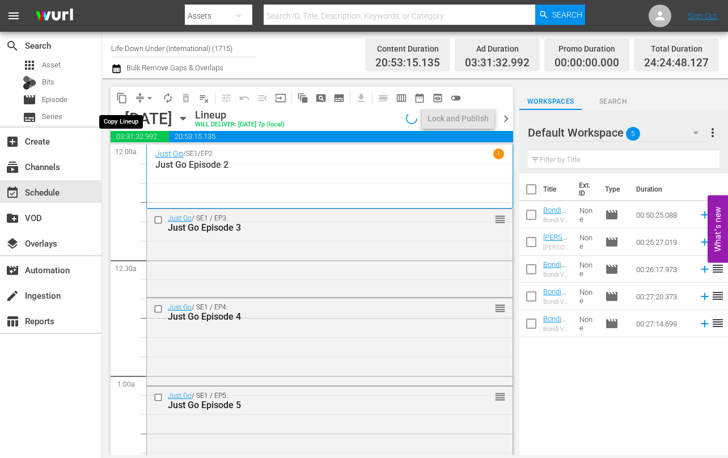
click at [120, 98] on span "content_copy" at bounding box center [121, 97] width 11 height 11
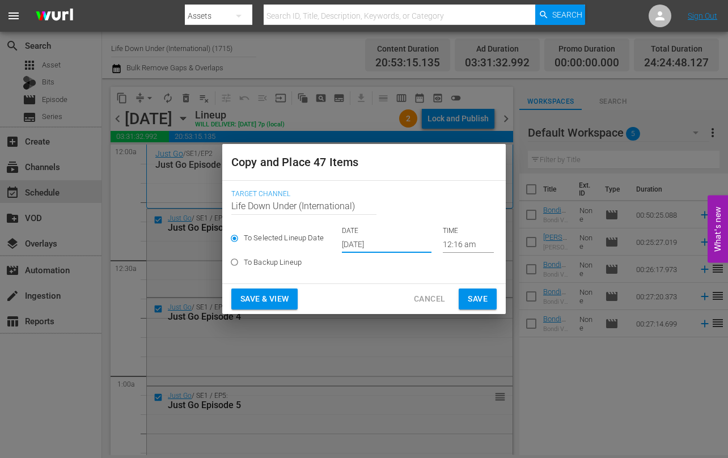
click at [396, 241] on input "[DATE]" at bounding box center [387, 244] width 90 height 17
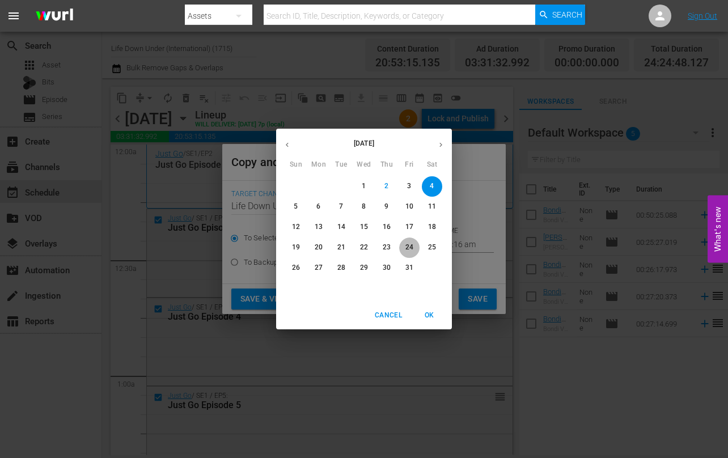
click at [411, 248] on p "24" at bounding box center [410, 248] width 8 height 10
type input "[DATE]"
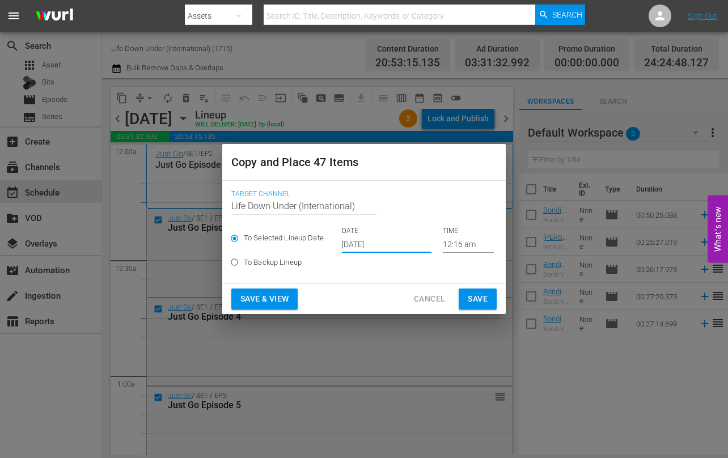
click at [264, 295] on span "Save & View" at bounding box center [264, 299] width 48 height 14
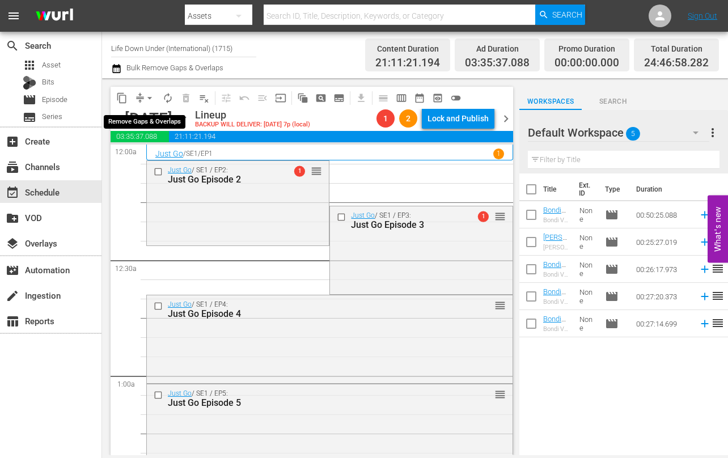
click at [146, 98] on span "arrow_drop_down" at bounding box center [149, 97] width 11 height 11
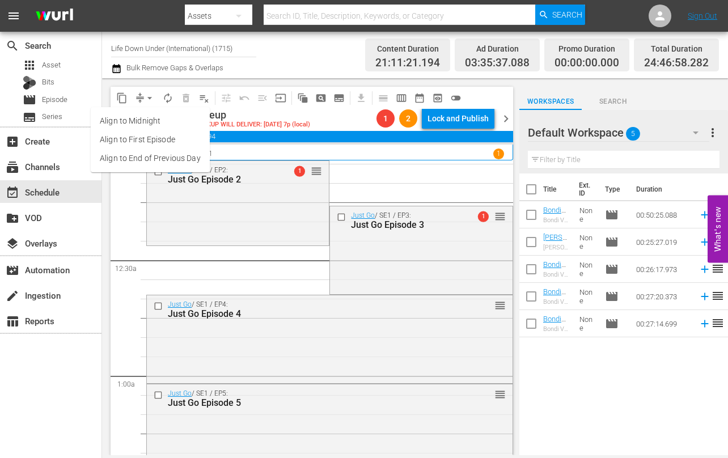
click at [130, 136] on li "Align to First Episode" at bounding box center [150, 139] width 119 height 19
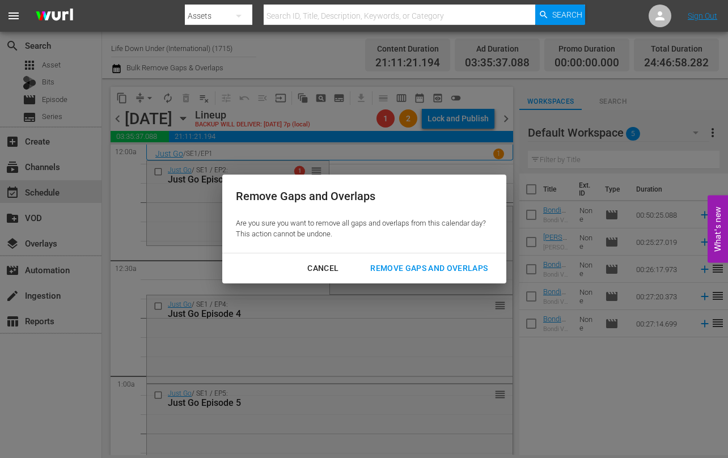
drag, startPoint x: 423, startPoint y: 267, endPoint x: 277, endPoint y: 273, distance: 145.3
click at [422, 267] on div "Remove Gaps and Overlaps" at bounding box center [429, 268] width 136 height 14
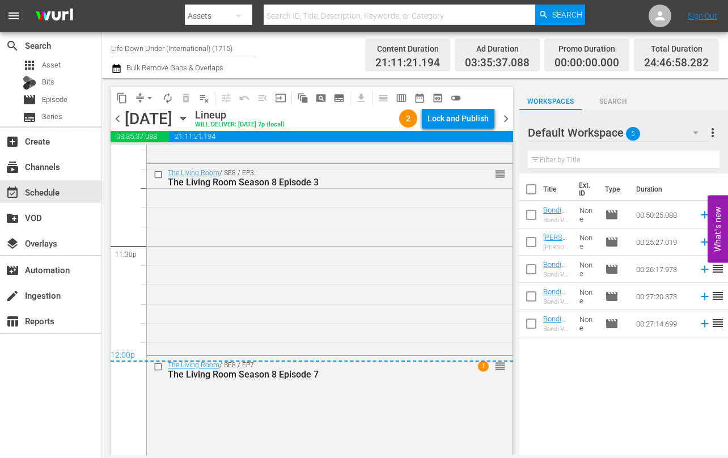
scroll to position [5440, 0]
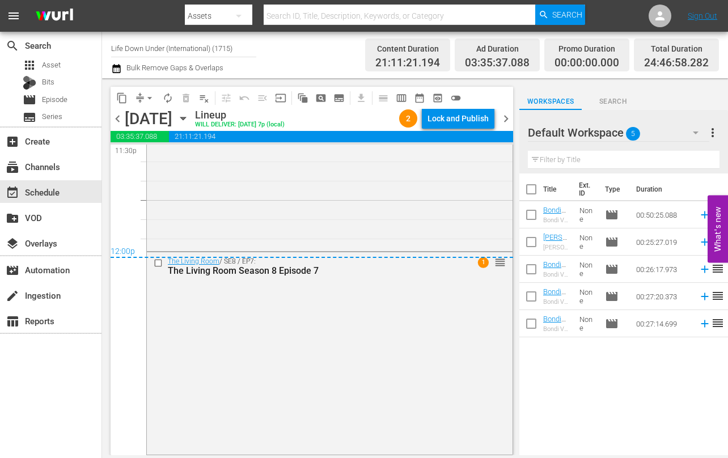
click at [508, 121] on span "chevron_right" at bounding box center [506, 119] width 14 height 14
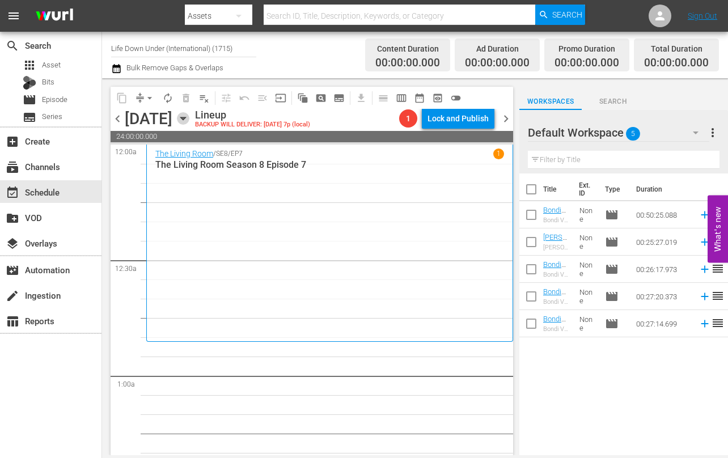
click at [185, 118] on icon "button" at bounding box center [182, 118] width 5 height 3
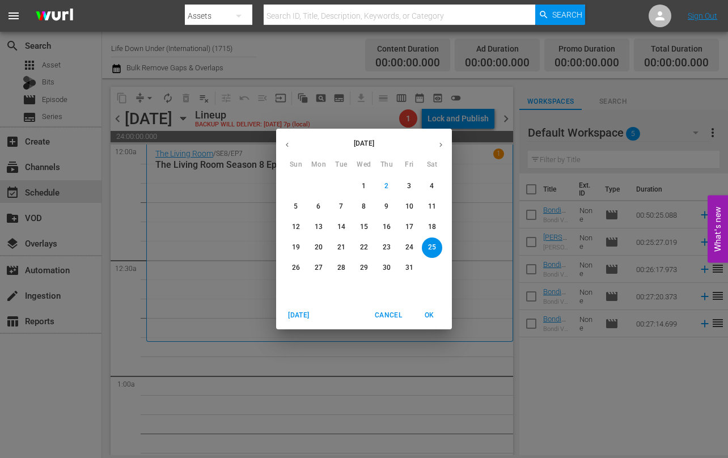
click at [295, 225] on p "12" at bounding box center [296, 227] width 8 height 10
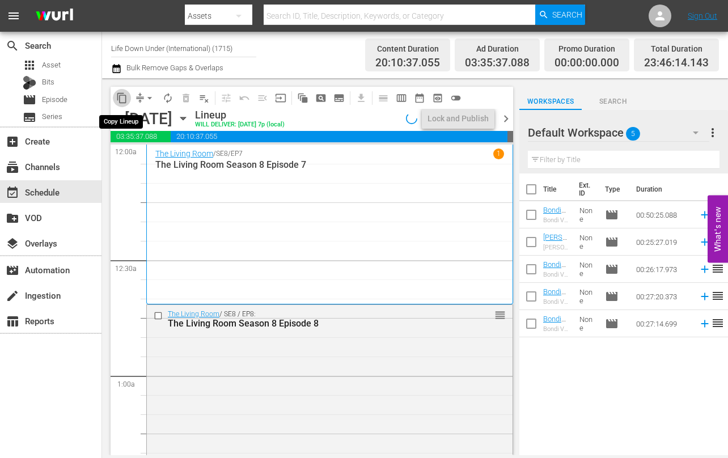
click at [121, 100] on span "content_copy" at bounding box center [121, 97] width 11 height 11
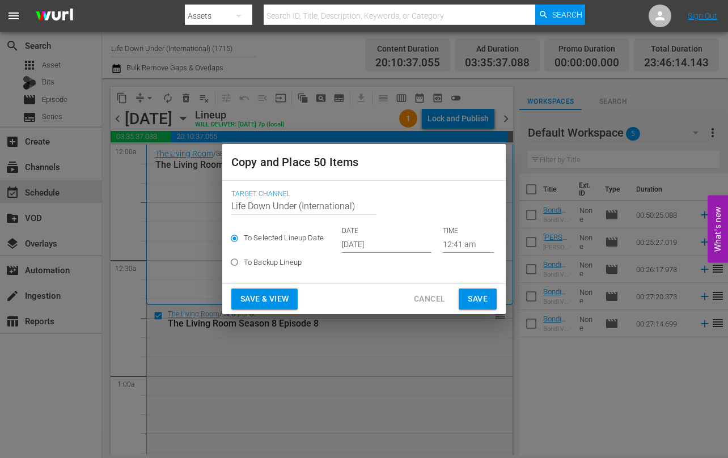
click at [398, 246] on input "[DATE]" at bounding box center [387, 244] width 90 height 17
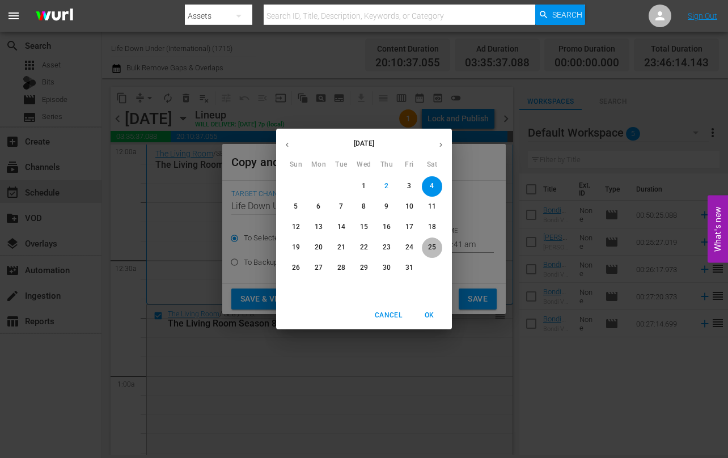
click at [428, 247] on p "25" at bounding box center [432, 248] width 8 height 10
type input "[DATE]"
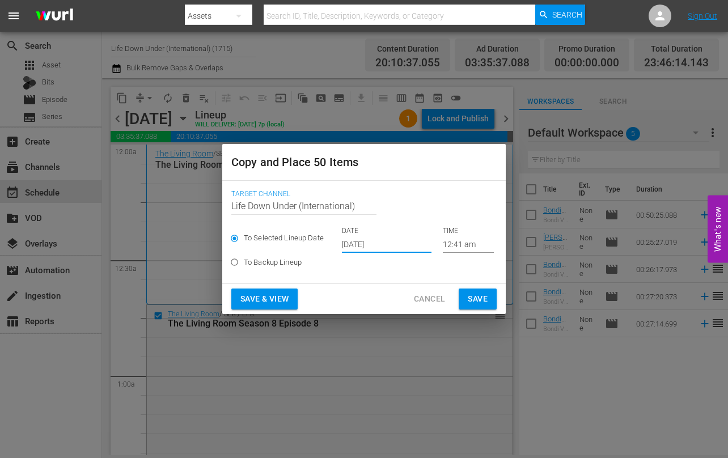
click at [261, 298] on span "Save & View" at bounding box center [264, 299] width 48 height 14
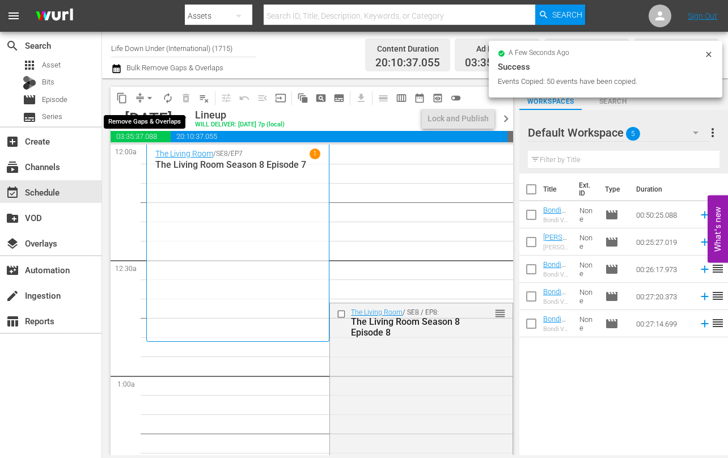
click at [151, 95] on span "arrow_drop_down" at bounding box center [149, 97] width 11 height 11
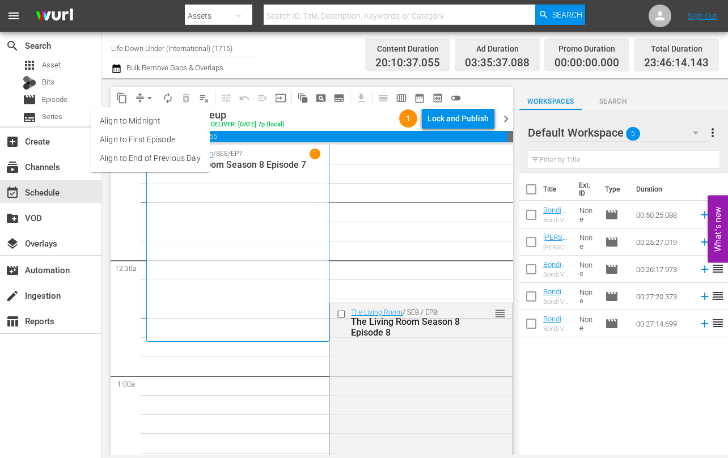
click at [141, 153] on li "Align to End of Previous Day" at bounding box center [150, 158] width 119 height 19
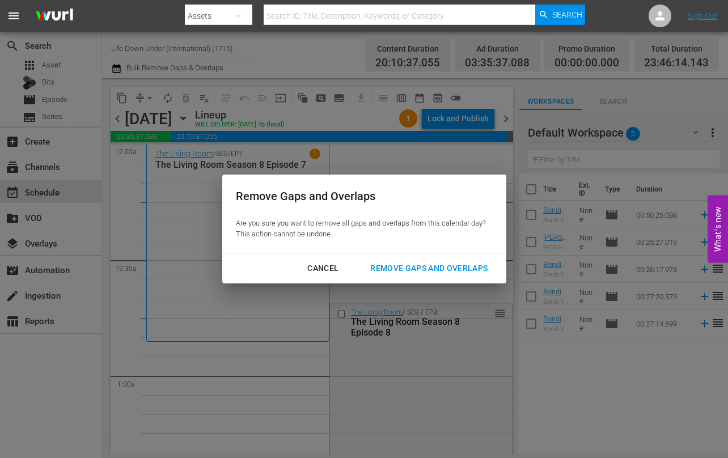
drag, startPoint x: 423, startPoint y: 268, endPoint x: 341, endPoint y: 274, distance: 81.3
click at [421, 268] on div "Remove Gaps and Overlaps" at bounding box center [429, 268] width 136 height 14
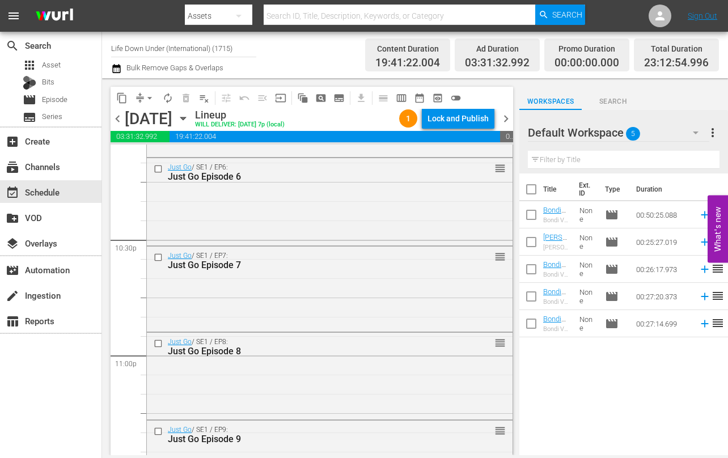
scroll to position [5259, 0]
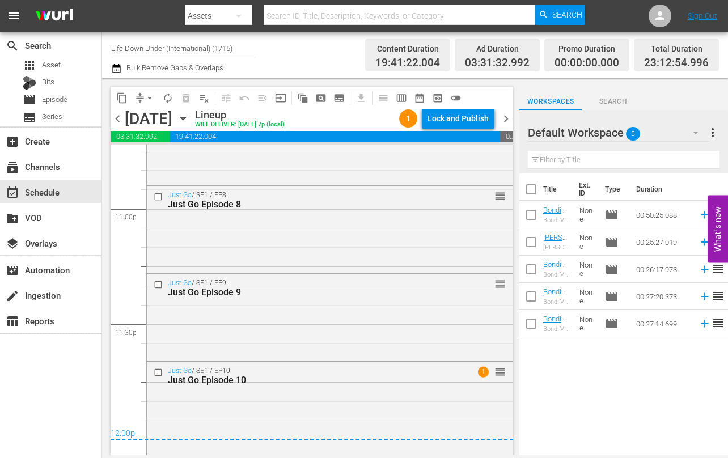
click at [507, 115] on span "chevron_right" at bounding box center [506, 119] width 14 height 14
